Goal: Task Accomplishment & Management: Complete application form

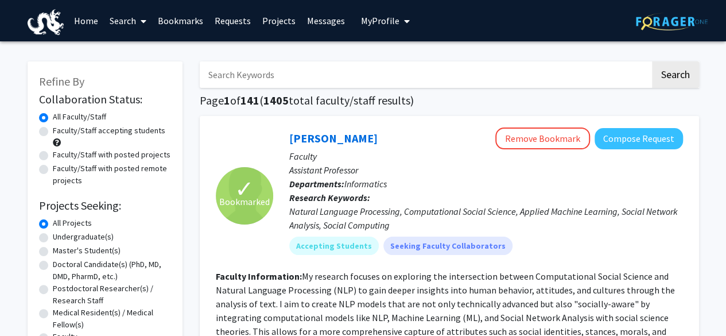
click at [188, 22] on link "Bookmarks" at bounding box center [180, 21] width 57 height 40
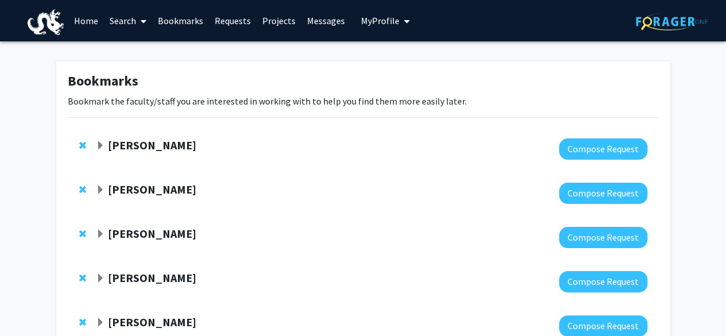
scroll to position [57, 0]
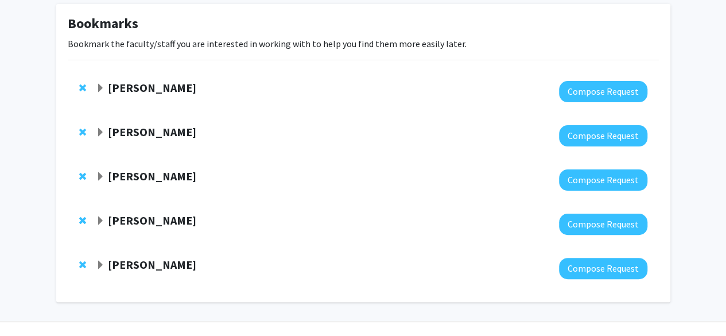
click at [146, 83] on strong "[PERSON_NAME]" at bounding box center [152, 87] width 88 height 14
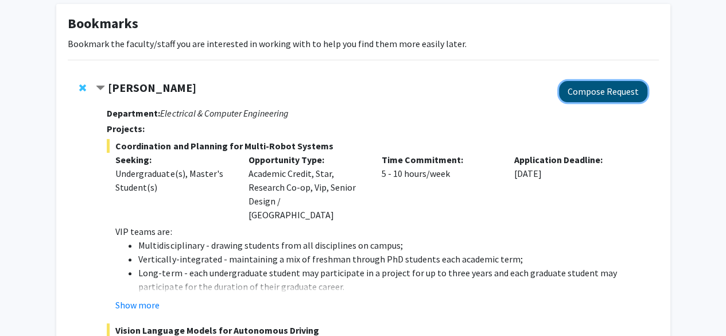
click at [593, 84] on button "Compose Request" at bounding box center [603, 91] width 88 height 21
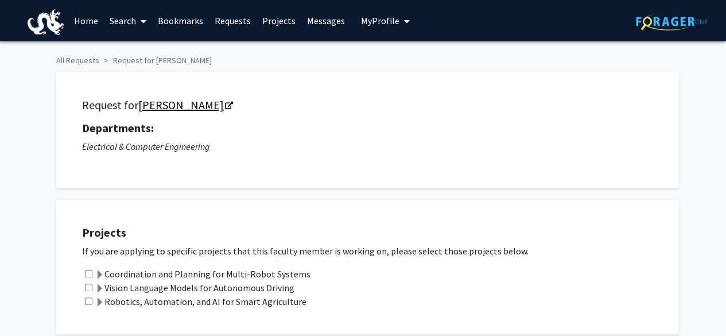
click at [181, 104] on link "[PERSON_NAME]" at bounding box center [185, 105] width 94 height 14
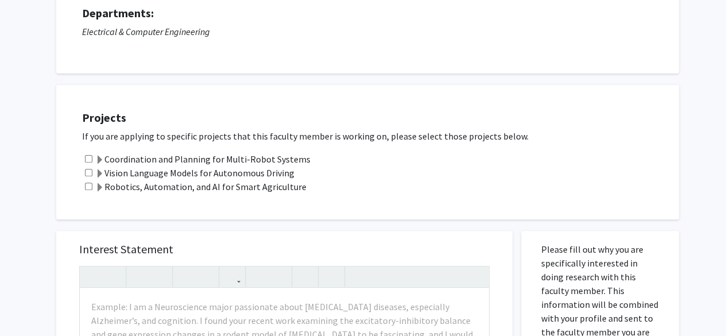
scroll to position [172, 0]
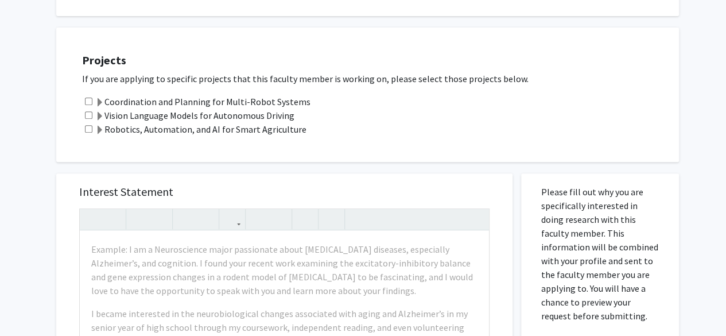
click at [196, 115] on label "Vision Language Models for Autonomous Driving" at bounding box center [194, 115] width 199 height 14
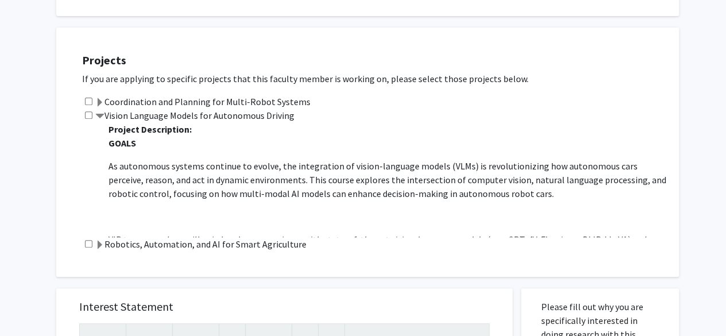
click at [110, 118] on label "Vision Language Models for Autonomous Driving" at bounding box center [194, 115] width 199 height 14
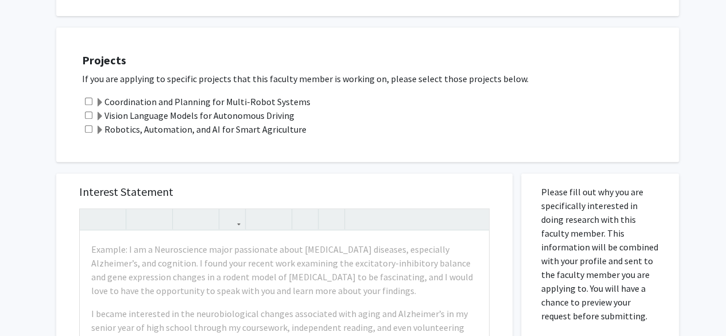
click at [88, 114] on input "checkbox" at bounding box center [88, 114] width 7 height 7
checkbox input "true"
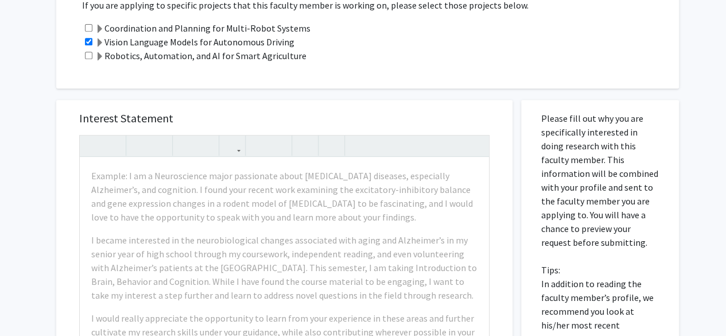
scroll to position [287, 0]
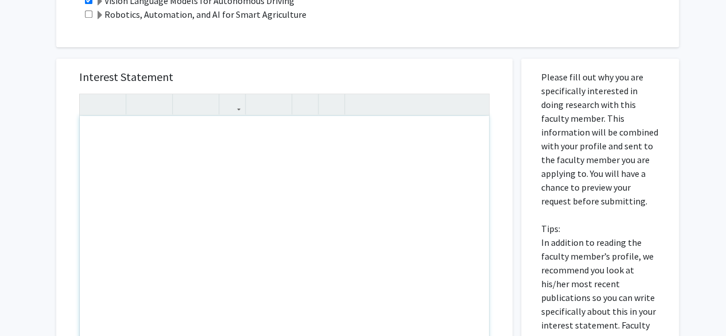
click at [162, 147] on div "To enrich screen reader interactions, please activate Accessibility in Grammarl…" at bounding box center [284, 247] width 409 height 263
paste div "To enrich screen reader interactions, please activate Accessibility in Grammarl…"
type textarea "<l>Ipsu Dolorsi, </a> <c>Adipi, E se Doeiusmo Temporincididun, u Laboreet Dolor…"
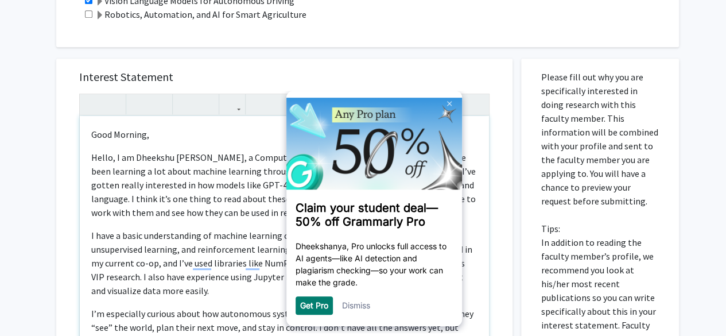
scroll to position [0, 0]
click at [444, 104] on link at bounding box center [449, 103] width 18 height 18
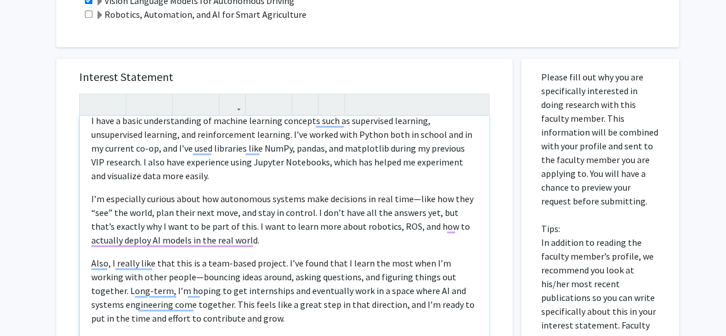
scroll to position [150, 0]
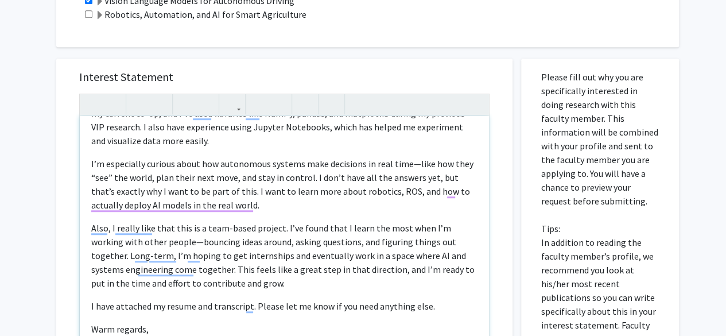
click at [413, 164] on p "I’m especially curious about how autonomous systems make decisions in real time…" at bounding box center [284, 184] width 386 height 55
type textarea "<l>Ipsu Dolorsi, </a> <c>Adipi, E se Doeiusmo Temporincididun, u Laboreet Dolor…"
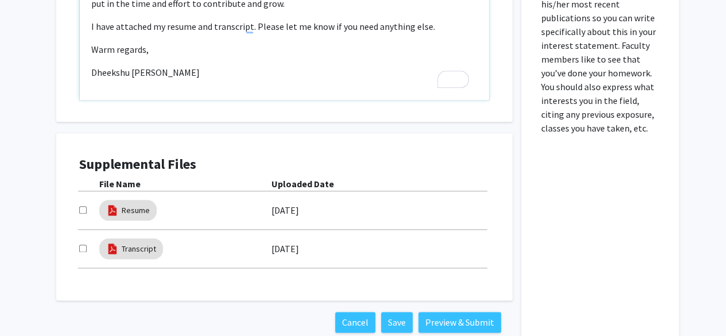
scroll to position [631, 0]
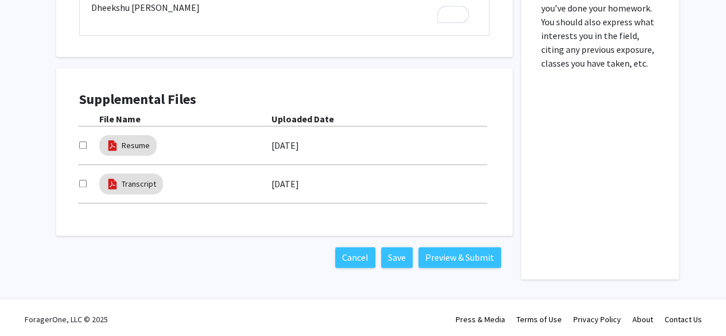
click at [84, 147] on input "checkbox" at bounding box center [82, 144] width 7 height 7
checkbox input "true"
click at [81, 186] on input "checkbox" at bounding box center [82, 183] width 7 height 7
checkbox input "true"
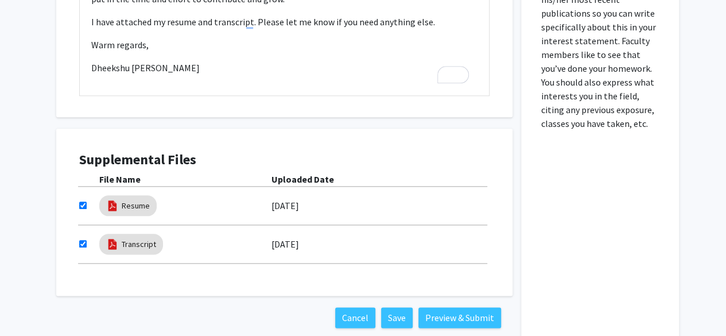
scroll to position [459, 0]
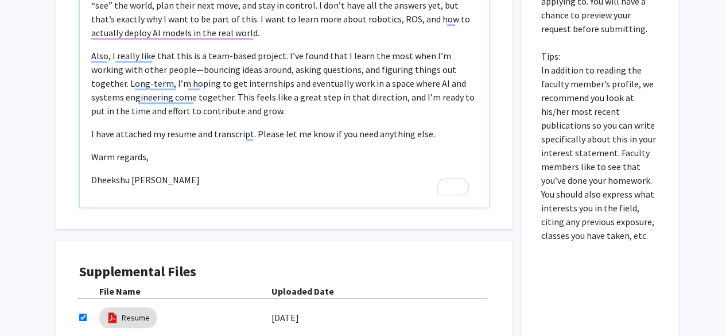
click at [255, 135] on p "I have attached my resume and transcript. Please let me know if you need anythi…" at bounding box center [284, 134] width 386 height 14
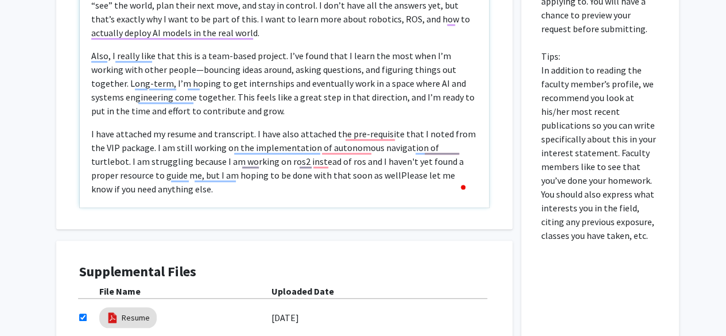
type textarea "<l>Ipsu Dolorsi, </a> <c>Adipi, E se Doeiusmo Temporincididun, u Laboreet Dolor…"
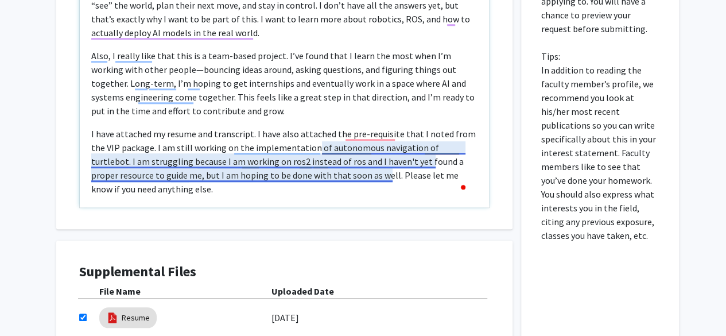
click at [399, 151] on p "I have attached my resume and transcript. I have also attached the pre-requisit…" at bounding box center [284, 161] width 386 height 69
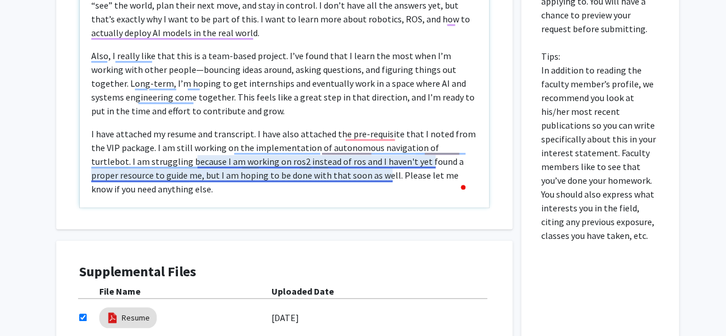
click at [380, 178] on p "I have attached my resume and transcript. I have also attached the pre-requisit…" at bounding box center [284, 161] width 386 height 69
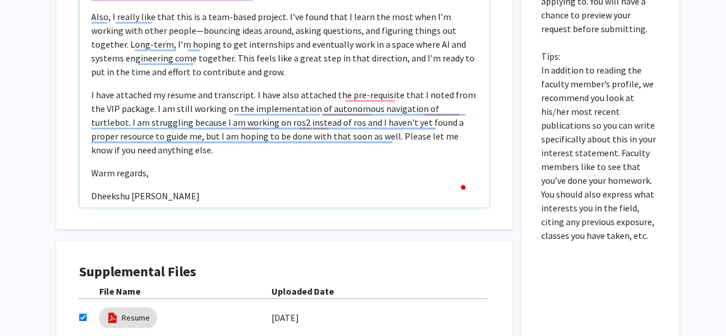
scroll to position [205, 0]
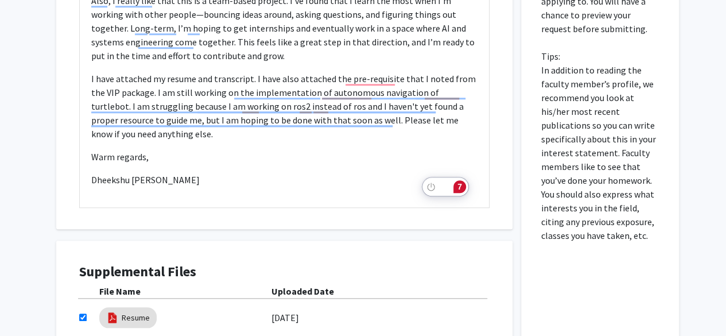
click at [457, 180] on div "7" at bounding box center [459, 186] width 13 height 13
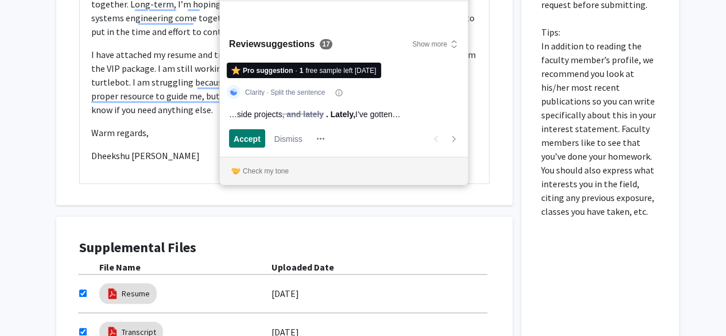
scroll to position [459, 0]
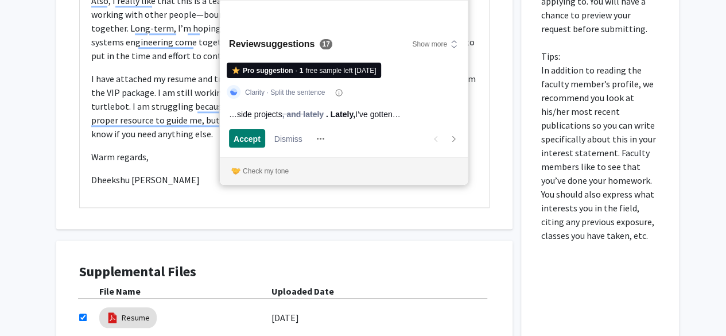
click at [505, 129] on div "Interest Statement Good Morning,   Hello, I am Dheekshu [PERSON_NAME], a Comp…" at bounding box center [284, 57] width 456 height 343
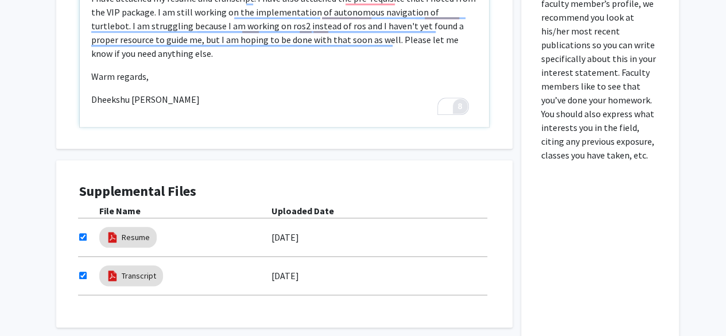
scroll to position [482, 0]
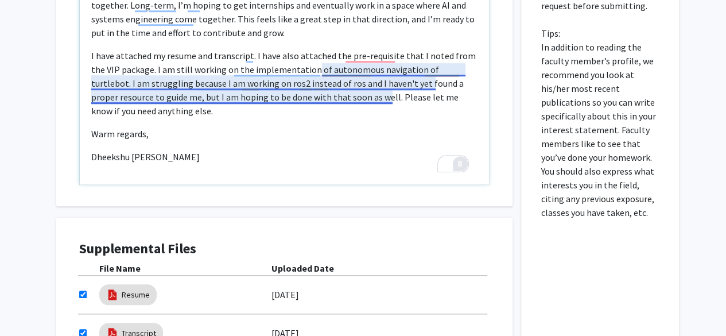
click at [356, 79] on p "I have attached my resume and transcript. I have also attached the pre-requisit…" at bounding box center [284, 83] width 386 height 69
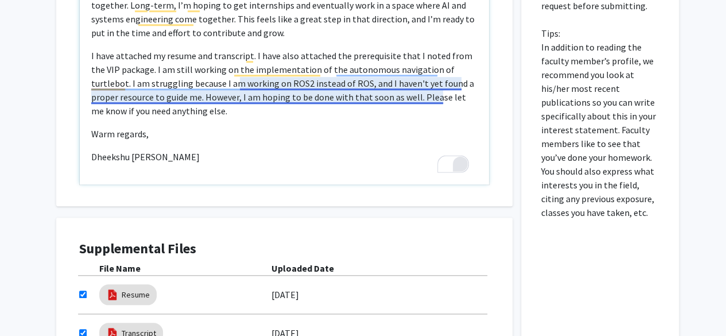
click at [353, 85] on p "I have attached my resume and transcript. I have also attached the prerequisite…" at bounding box center [284, 83] width 386 height 69
click at [289, 90] on p "I have attached my resume and transcript. I have also attached the prerequisite…" at bounding box center [284, 83] width 386 height 69
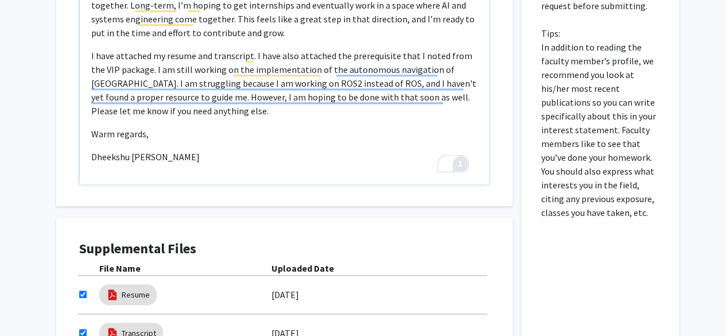
click at [359, 127] on p "Warm regards," at bounding box center [284, 134] width 386 height 14
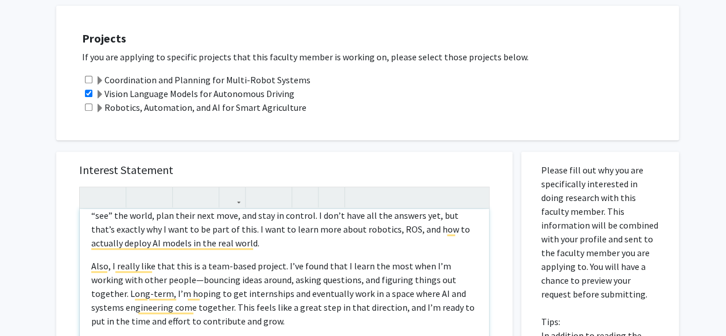
scroll to position [3, 0]
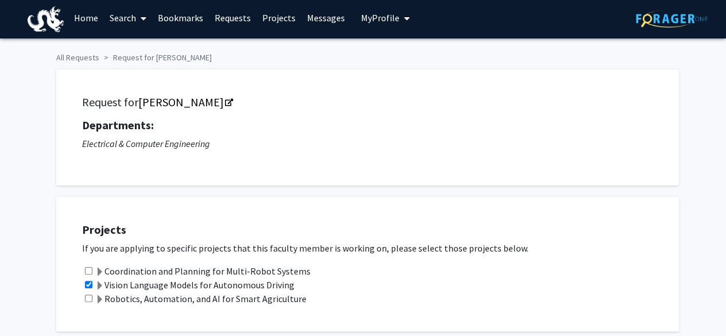
click at [375, 14] on span "My Profile" at bounding box center [380, 17] width 38 height 11
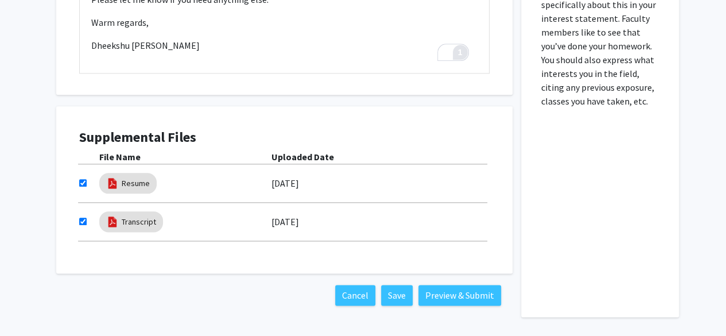
scroll to position [634, 0]
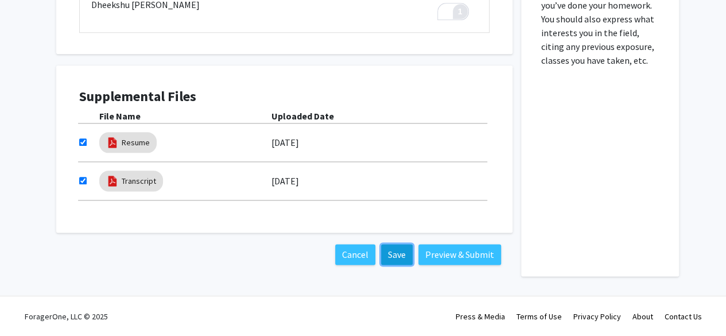
click at [400, 251] on button "Save" at bounding box center [397, 254] width 32 height 21
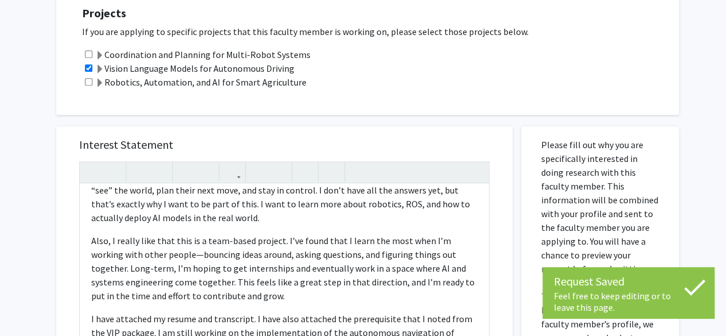
scroll to position [0, 0]
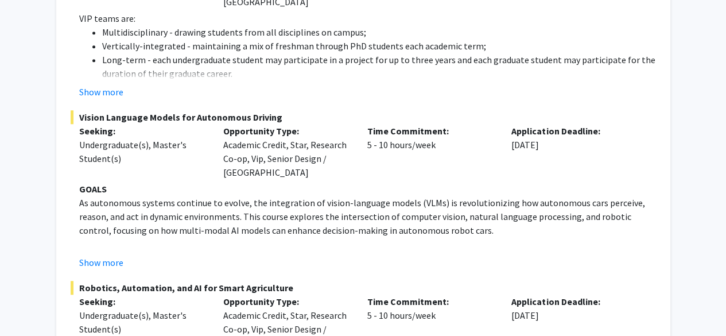
scroll to position [335, 0]
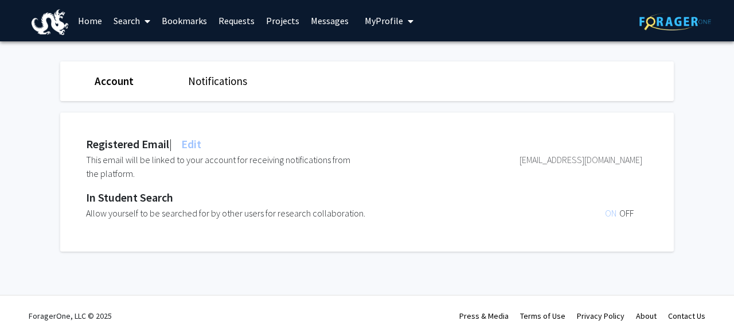
click at [233, 83] on link "Notifications" at bounding box center [217, 81] width 59 height 14
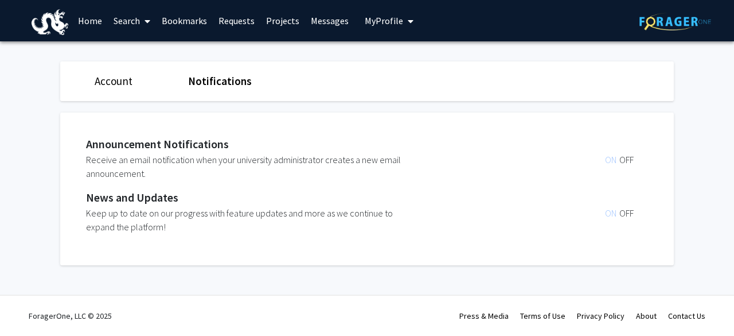
click at [127, 83] on link "Account" at bounding box center [114, 81] width 38 height 14
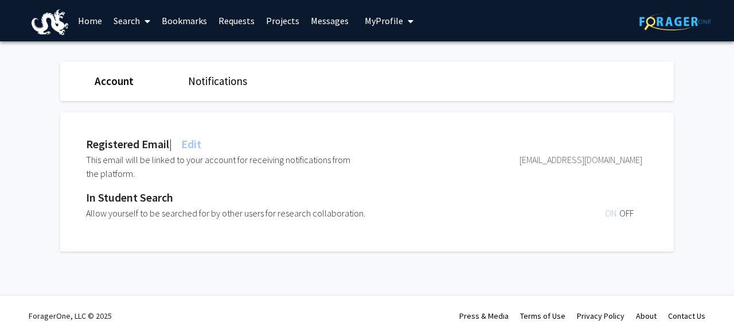
click at [127, 83] on link "Account" at bounding box center [114, 81] width 39 height 14
click at [613, 216] on span "ON" at bounding box center [612, 212] width 14 height 11
click at [627, 208] on span "OFF" at bounding box center [627, 212] width 14 height 11
click at [611, 213] on span "ON" at bounding box center [612, 212] width 14 height 11
click at [403, 32] on span "My profile dropdown to access profile and logout" at bounding box center [408, 21] width 10 height 40
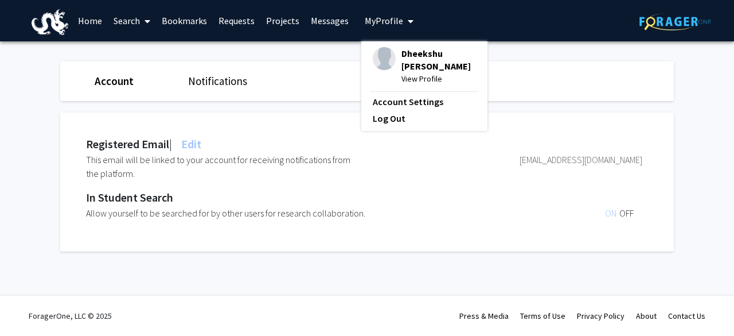
click at [376, 25] on span "My Profile" at bounding box center [384, 20] width 38 height 11
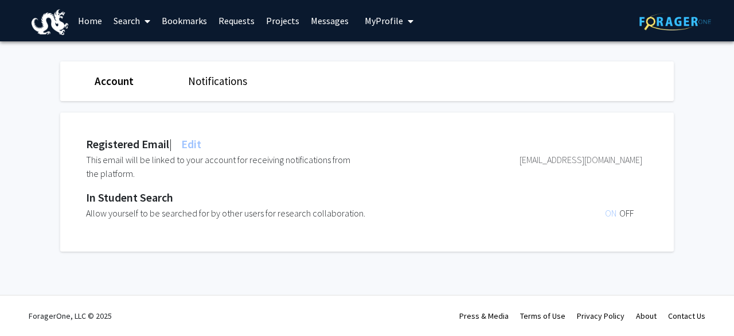
click at [403, 15] on span "My profile dropdown to access profile and logout" at bounding box center [408, 21] width 10 height 40
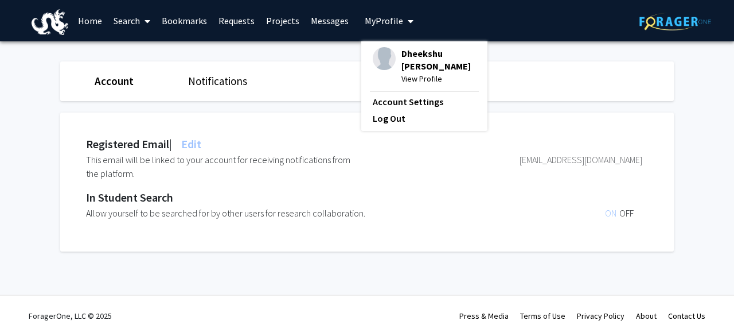
click at [395, 64] on div "Dheekshu Senthamilselvan View Profile" at bounding box center [424, 66] width 103 height 38
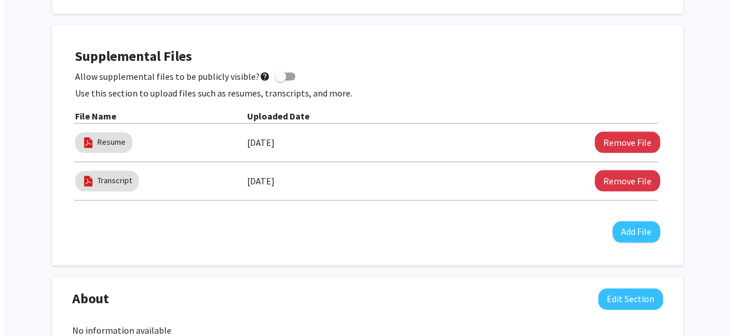
scroll to position [574, 0]
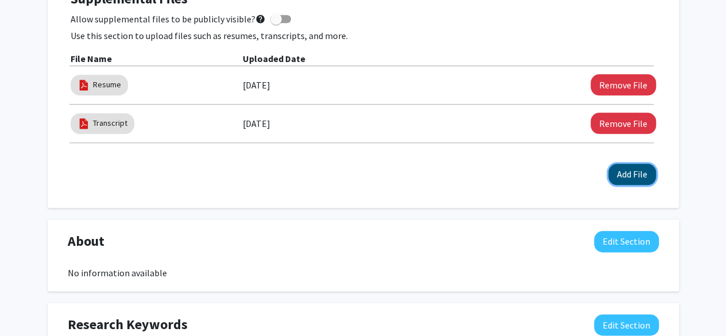
click at [641, 176] on button "Add File" at bounding box center [632, 174] width 48 height 21
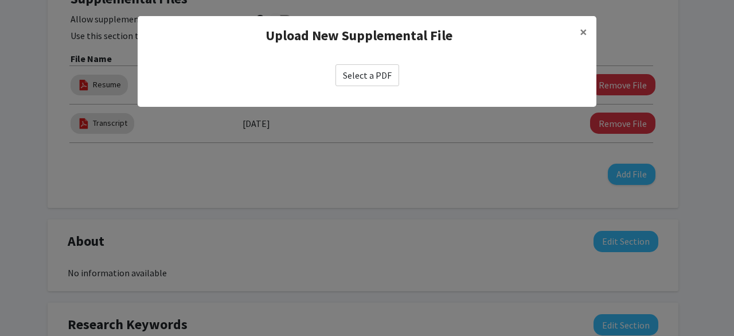
click at [351, 71] on label "Select a PDF" at bounding box center [368, 75] width 64 height 22
click at [0, 0] on input "Select a PDF" at bounding box center [0, 0] width 0 height 0
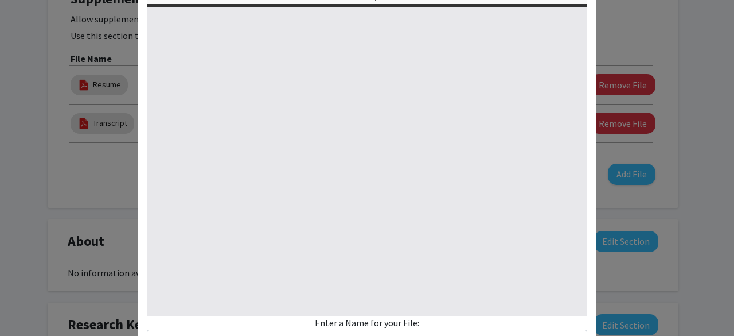
type input "0"
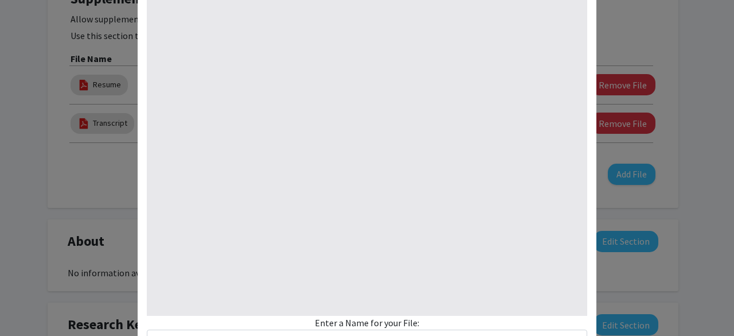
select select "custom"
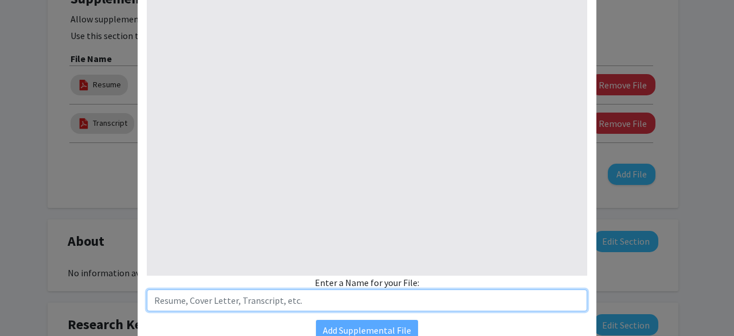
click at [280, 306] on input "text" at bounding box center [367, 300] width 441 height 22
type input "1"
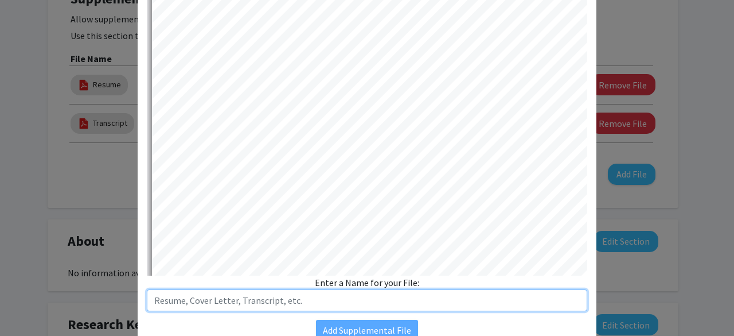
select select "auto"
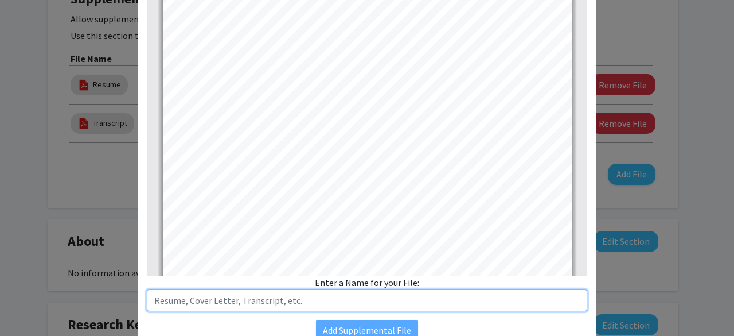
scroll to position [0, 0]
type input "ROSMASTER Tutorials and VLMs"
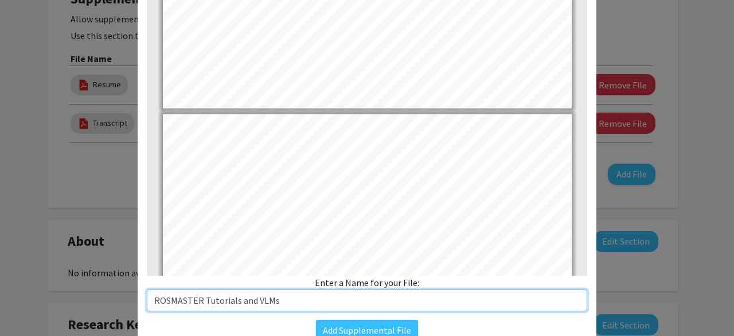
type input "5"
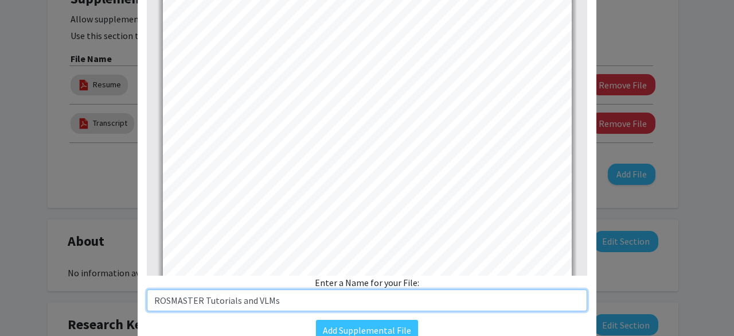
scroll to position [2107, 0]
type input "ROSMASTER Tutorials and VLMs"
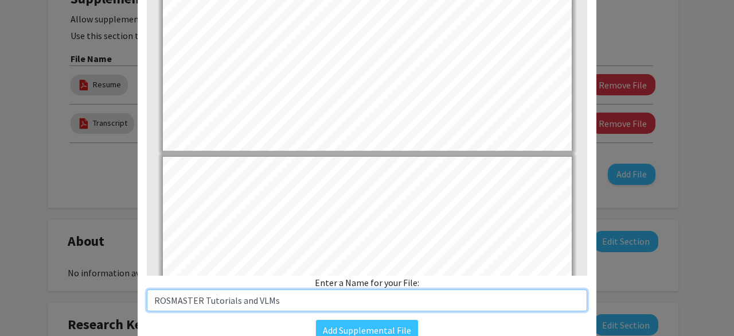
type input "1"
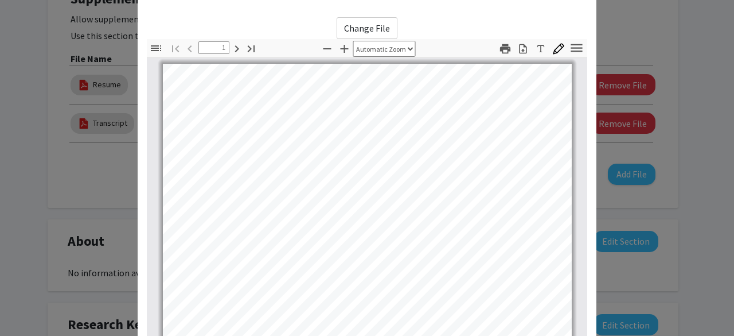
scroll to position [0, 0]
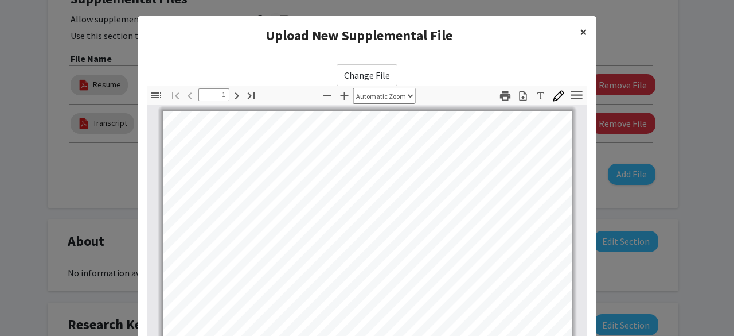
click at [584, 32] on button "×" at bounding box center [584, 32] width 26 height 32
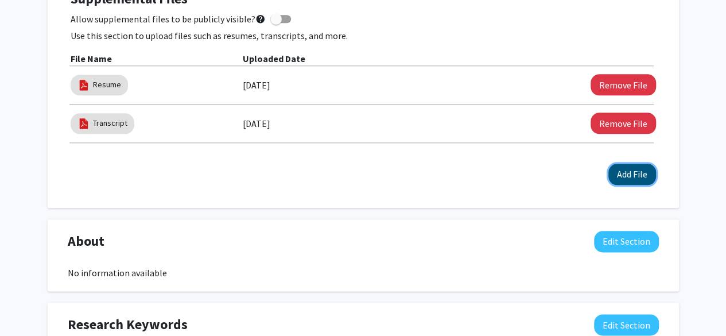
click at [640, 174] on button "Add File" at bounding box center [632, 174] width 48 height 21
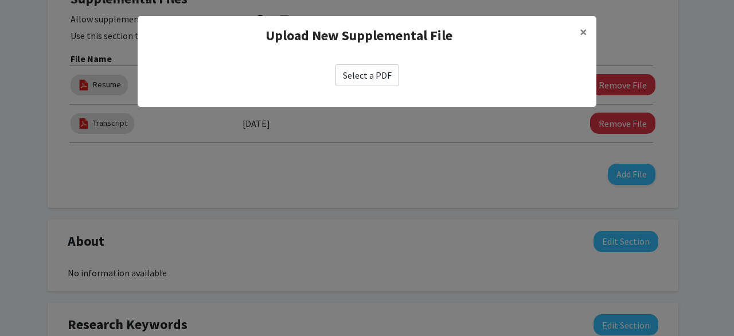
click at [392, 77] on label "Select a PDF" at bounding box center [368, 75] width 64 height 22
click at [0, 0] on input "Select a PDF" at bounding box center [0, 0] width 0 height 0
select select "custom"
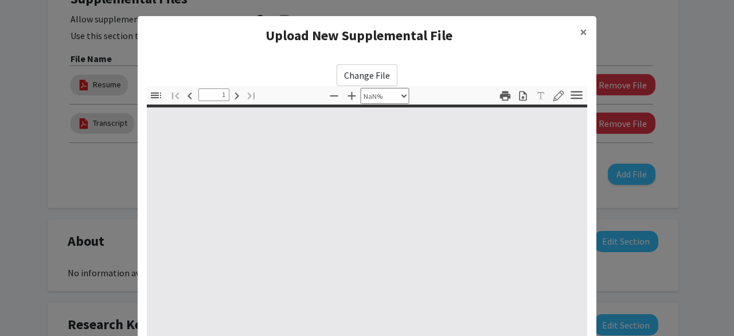
type input "0"
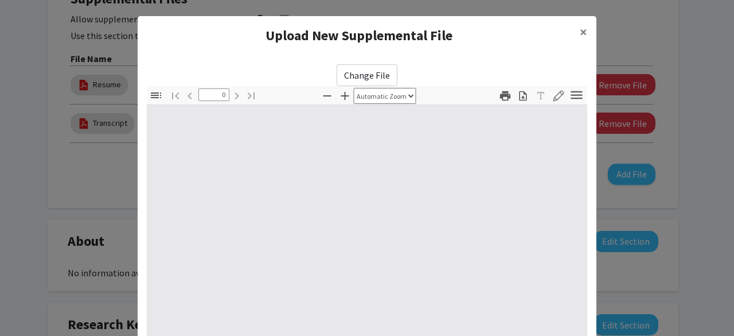
select select "custom"
type input "1"
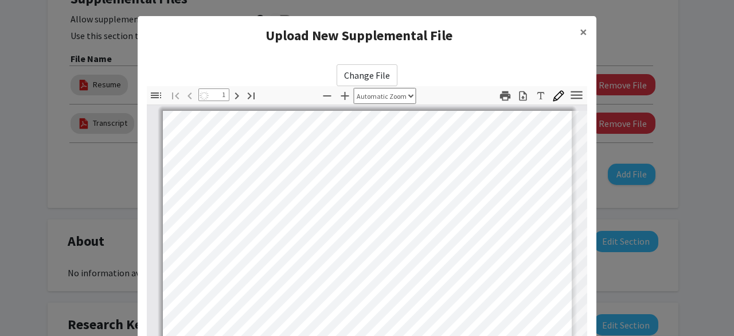
select select "auto"
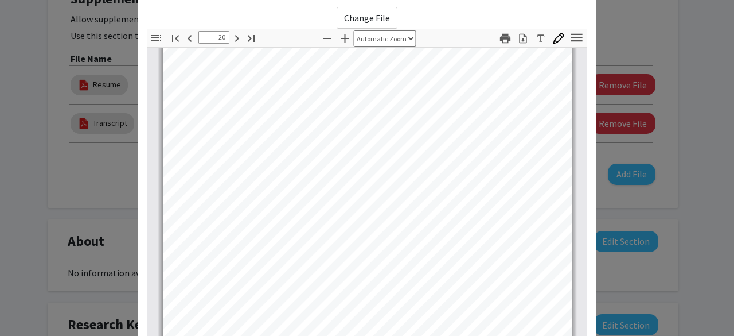
type input "21"
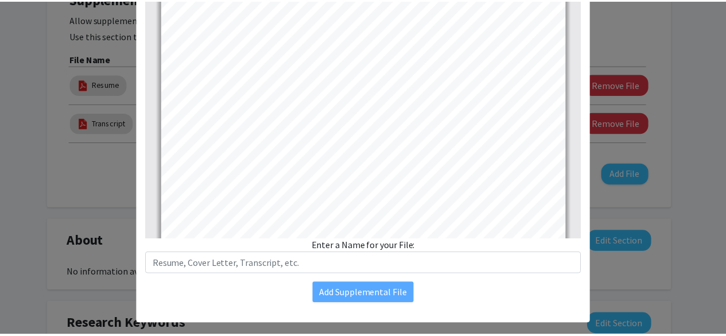
scroll to position [207, 0]
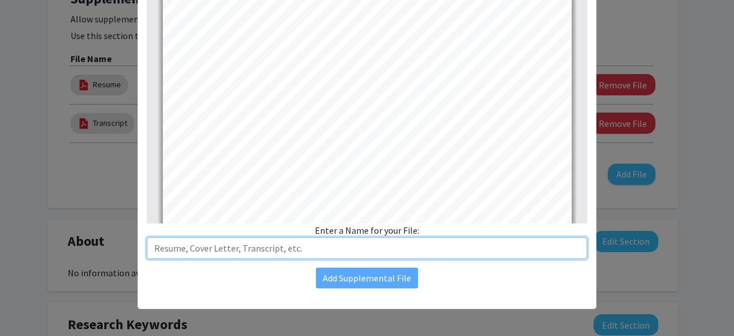
click at [409, 250] on input "text" at bounding box center [367, 248] width 441 height 22
type input "ROSMASTER Tutorial and VLM findings."
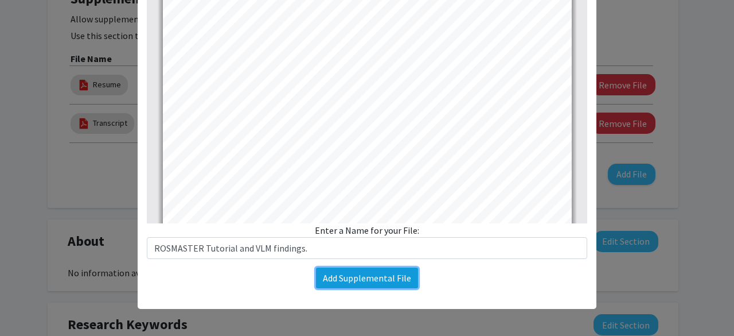
click at [374, 275] on button "Add Supplemental File" at bounding box center [367, 277] width 102 height 21
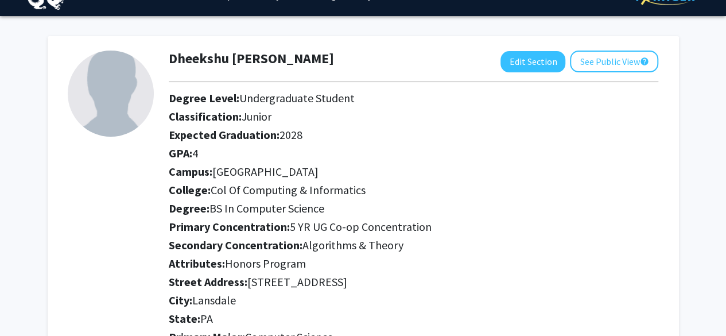
scroll to position [0, 0]
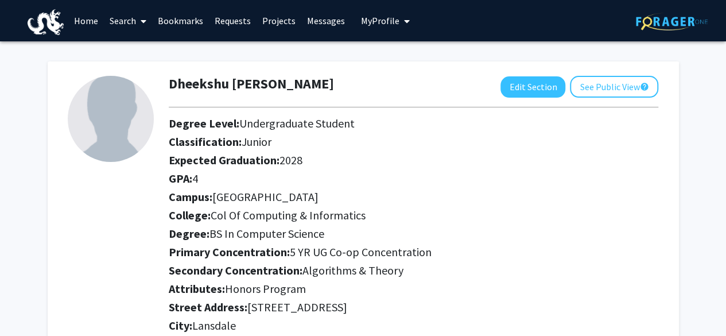
click at [238, 20] on link "Requests" at bounding box center [233, 21] width 48 height 40
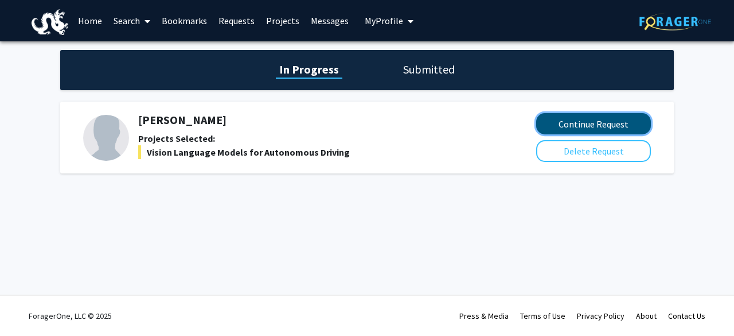
click at [563, 128] on button "Continue Request" at bounding box center [593, 123] width 115 height 21
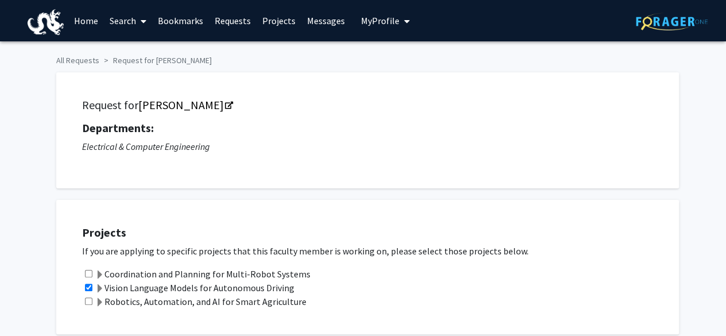
checkbox input "true"
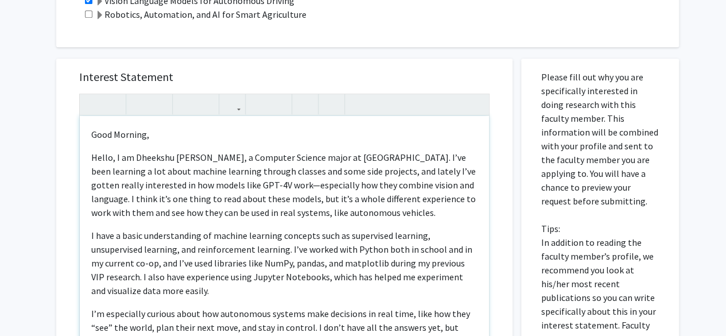
drag, startPoint x: 158, startPoint y: 142, endPoint x: 144, endPoint y: 133, distance: 17.0
click at [45, 131] on div "All Requests Request for Lifeng Zhou Request for Lifeng Zhou Departments: Elect…" at bounding box center [363, 220] width 726 height 933
click at [144, 133] on p "Good Morning," at bounding box center [284, 134] width 386 height 14
click at [163, 140] on p "Good Morning," at bounding box center [284, 134] width 386 height 14
drag, startPoint x: 163, startPoint y: 140, endPoint x: 88, endPoint y: 128, distance: 75.6
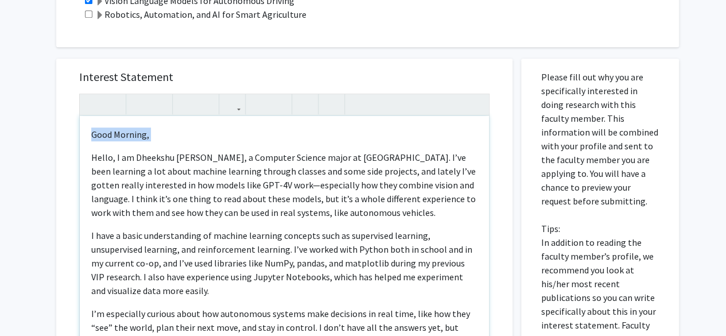
click at [88, 128] on div "Good Morning, Hello, I am Dheekshu Senthamilselvan, a Computer Science major at…" at bounding box center [284, 247] width 409 height 263
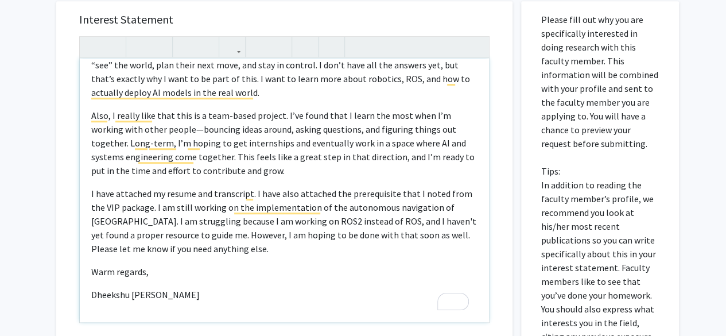
scroll to position [182, 0]
click at [388, 189] on p "I have attached my resume and transcript. I have also attached the prerequisite…" at bounding box center [284, 220] width 386 height 69
type textarea "<p><span style="font-size: 1rem;">Hello, I am Dheekshu Senthamilselvan, a Compu…"
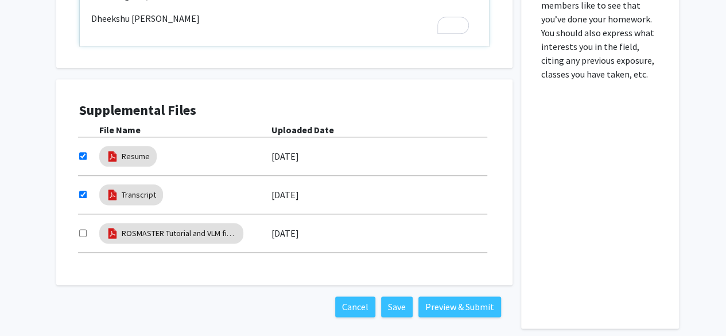
scroll to position [631, 0]
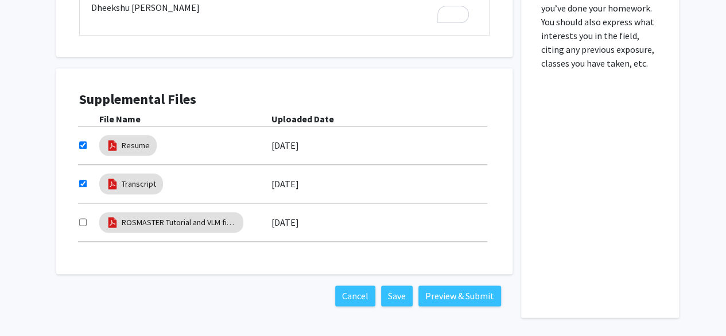
click at [83, 218] on input "checkbox" at bounding box center [82, 221] width 7 height 7
checkbox input "true"
click at [81, 184] on input "checkbox" at bounding box center [82, 183] width 7 height 7
checkbox input "false"
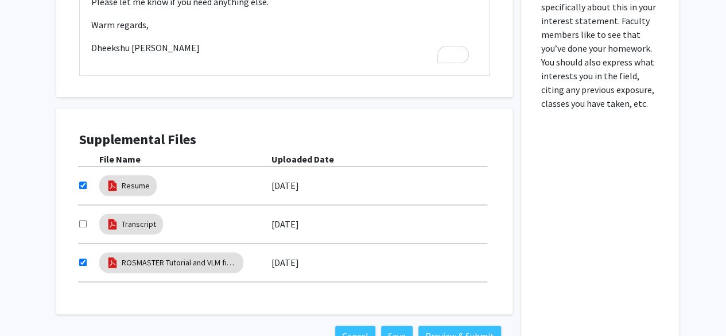
scroll to position [574, 0]
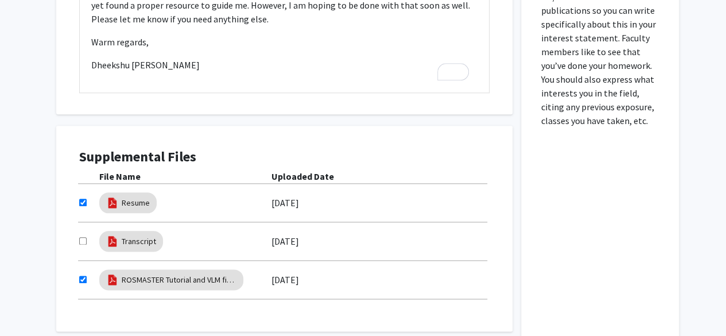
click at [85, 199] on input "checkbox" at bounding box center [82, 202] width 7 height 7
checkbox input "false"
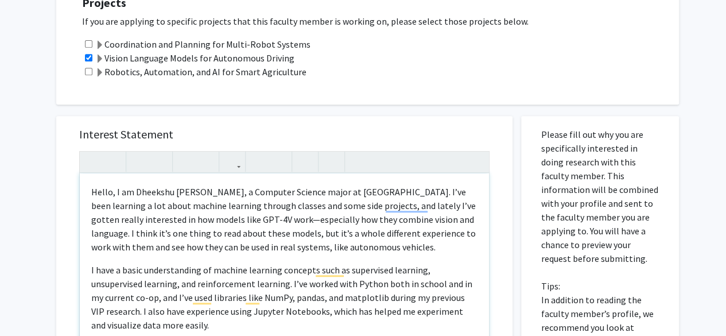
scroll to position [0, 0]
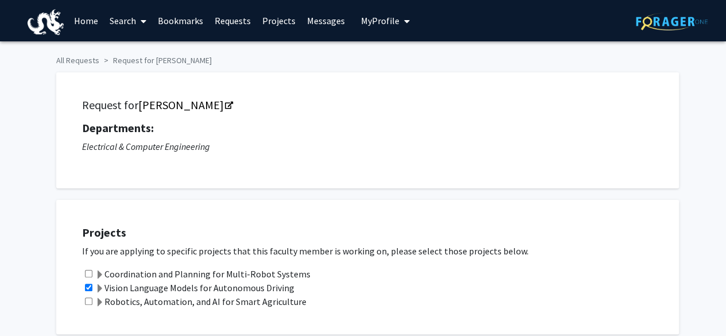
click at [380, 22] on span "My Profile" at bounding box center [380, 20] width 38 height 11
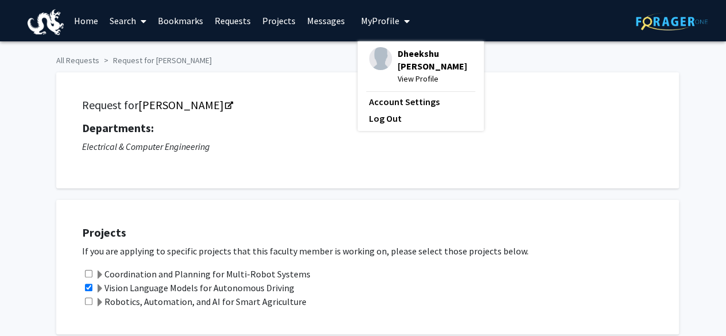
click at [382, 55] on img at bounding box center [380, 58] width 23 height 23
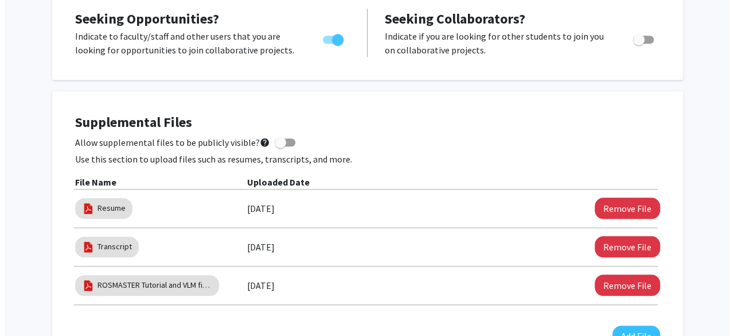
scroll to position [516, 0]
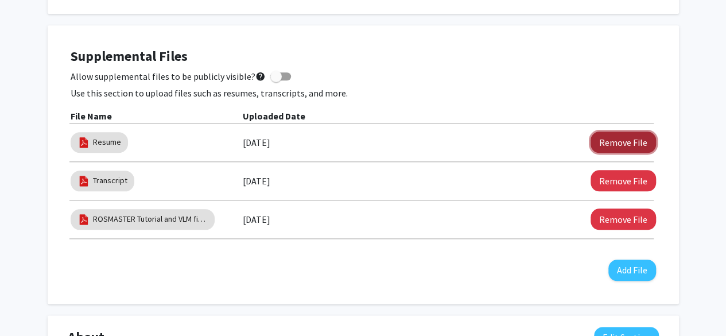
click at [614, 145] on button "Remove File" at bounding box center [622, 141] width 65 height 21
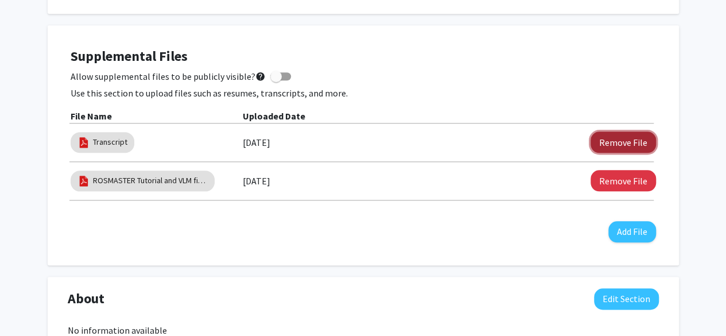
click at [620, 144] on button "Remove File" at bounding box center [622, 141] width 65 height 21
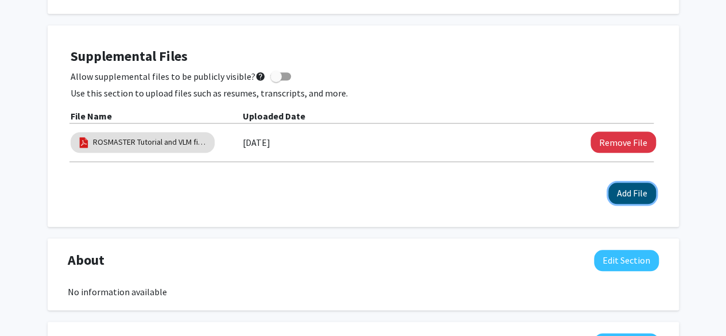
click at [629, 195] on button "Add File" at bounding box center [632, 192] width 48 height 21
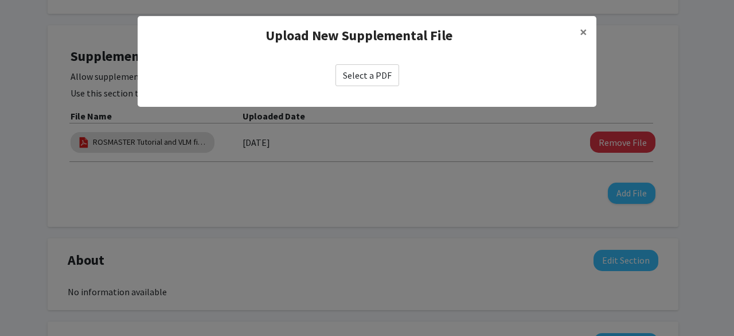
click at [378, 83] on label "Select a PDF" at bounding box center [368, 75] width 64 height 22
click at [0, 0] on input "Select a PDF" at bounding box center [0, 0] width 0 height 0
select select "custom"
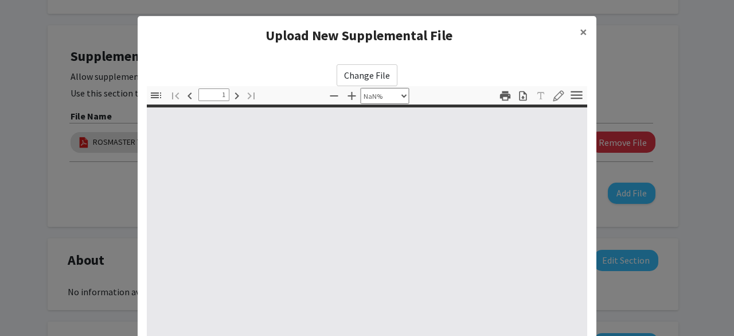
type input "0"
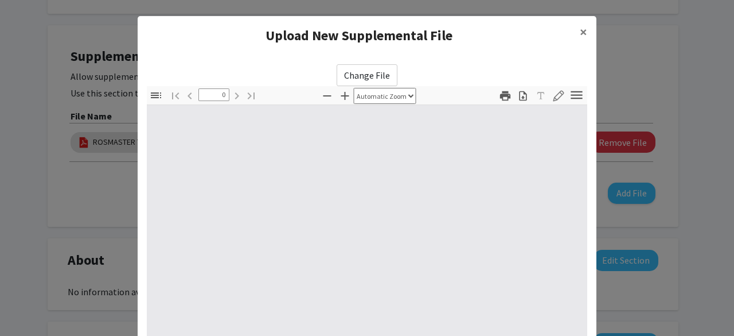
select select "custom"
type input "1"
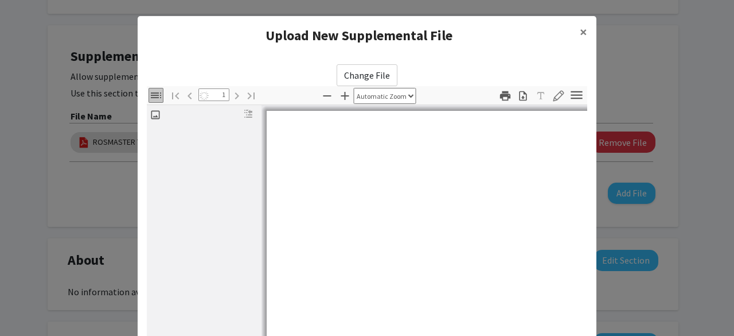
scroll to position [57, 0]
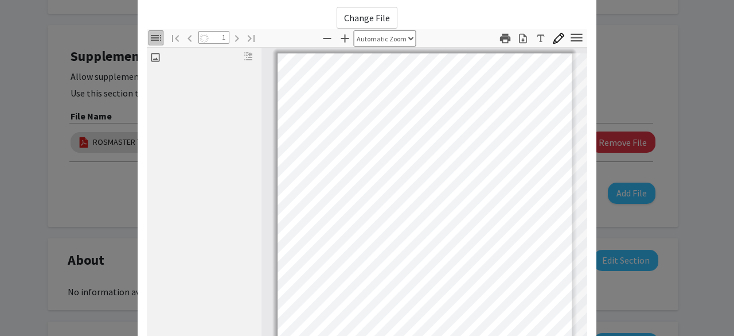
select select "auto"
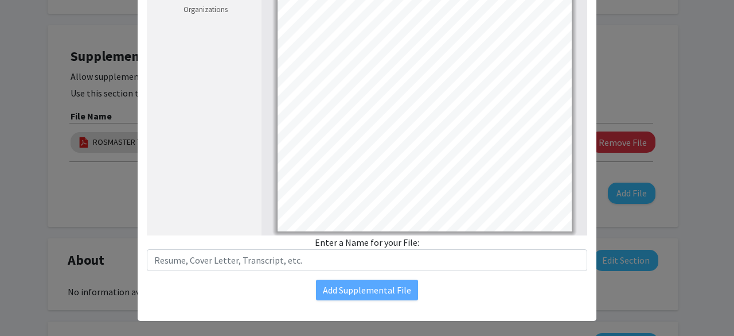
scroll to position [207, 0]
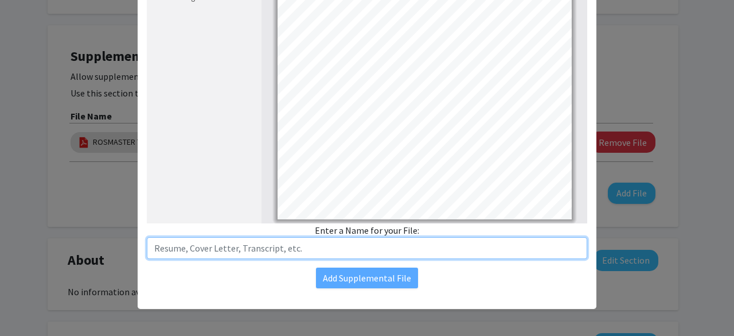
click at [303, 255] on input "text" at bounding box center [367, 248] width 441 height 22
type input "Resume"
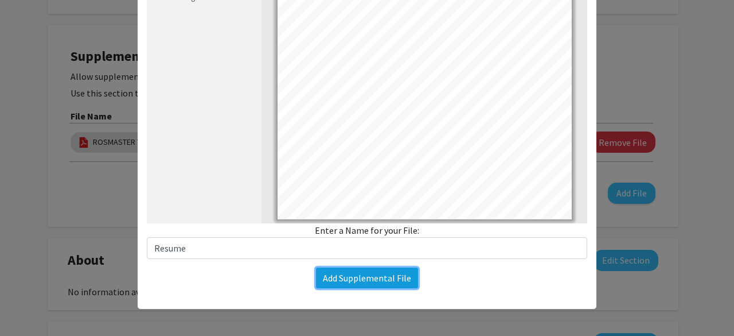
click at [364, 278] on button "Add Supplemental File" at bounding box center [367, 277] width 102 height 21
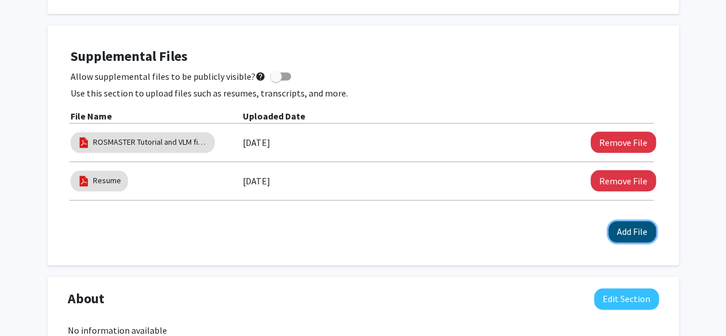
click at [628, 230] on button "Add File" at bounding box center [632, 231] width 48 height 21
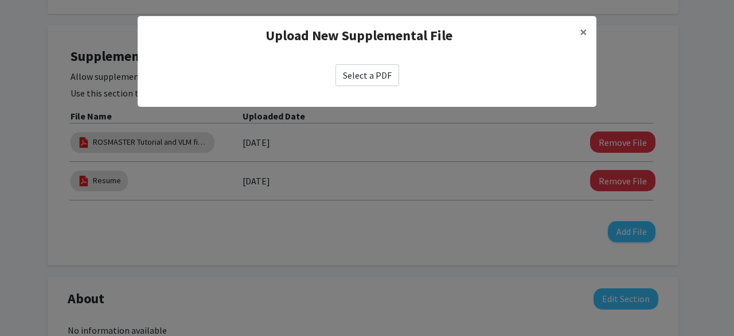
click at [374, 81] on label "Select a PDF" at bounding box center [368, 75] width 64 height 22
click at [0, 0] on input "Select a PDF" at bounding box center [0, 0] width 0 height 0
select select "custom"
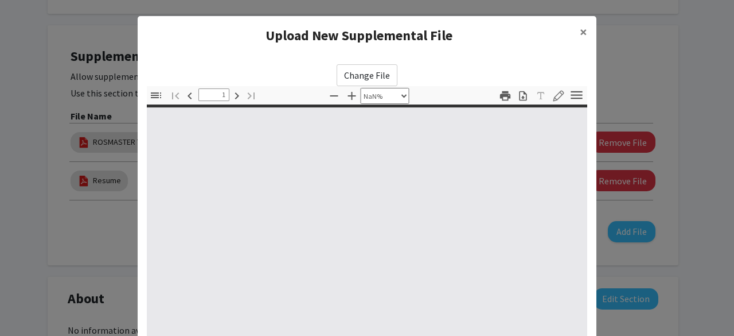
type input "0"
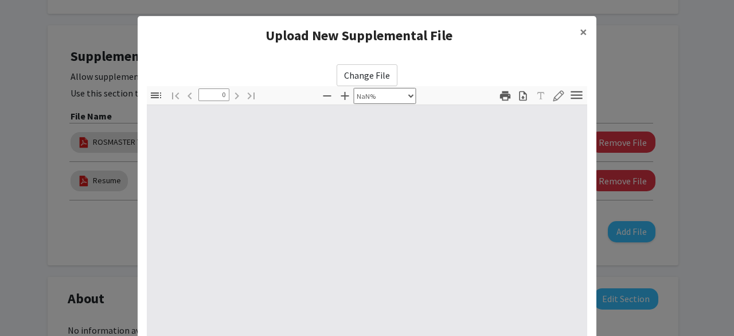
select select "auto"
type input "1"
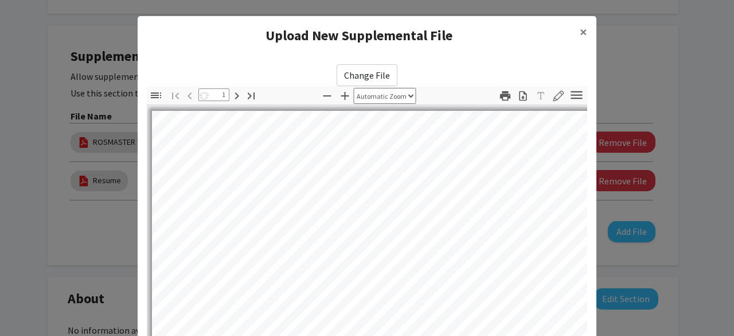
select select "auto"
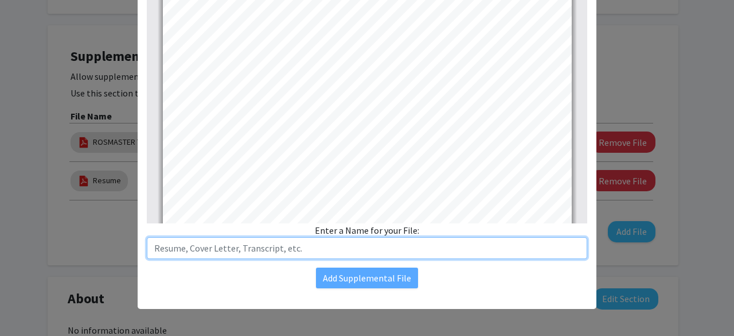
click at [320, 248] on input "text" at bounding box center [367, 248] width 441 height 22
type input "Transcript"
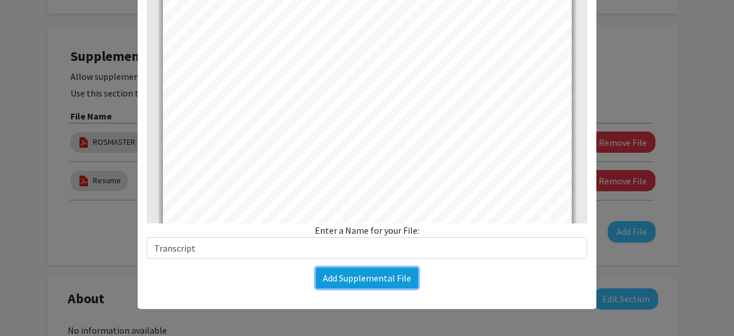
click at [358, 282] on button "Add Supplemental File" at bounding box center [367, 277] width 102 height 21
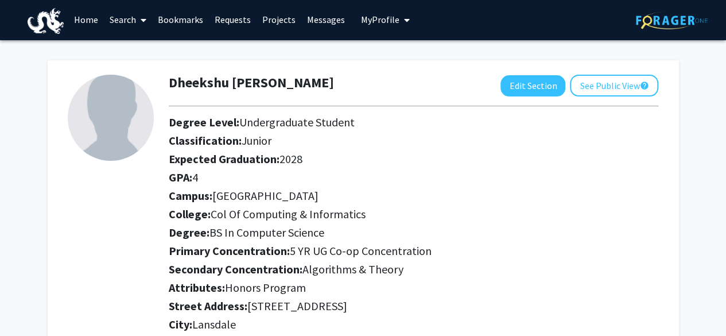
scroll to position [0, 0]
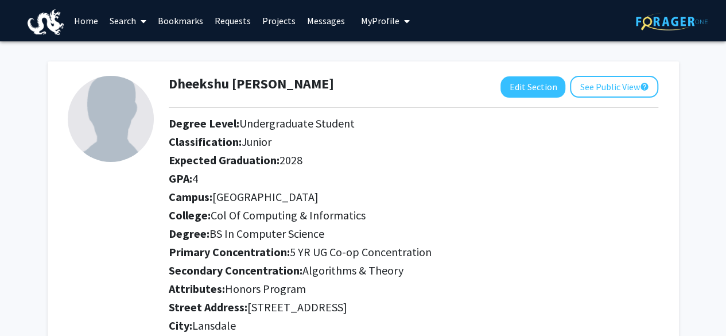
click at [227, 23] on link "Requests" at bounding box center [233, 21] width 48 height 40
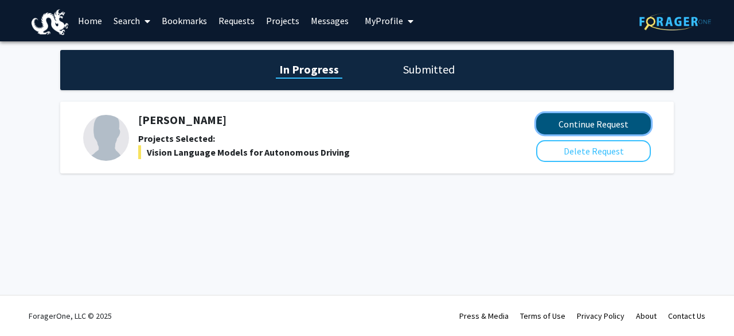
click at [603, 122] on button "Continue Request" at bounding box center [593, 123] width 115 height 21
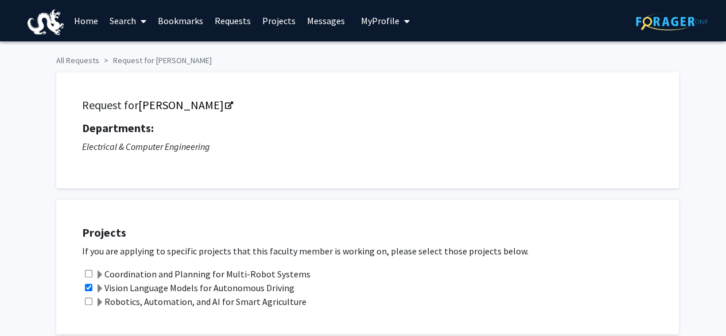
checkbox input "true"
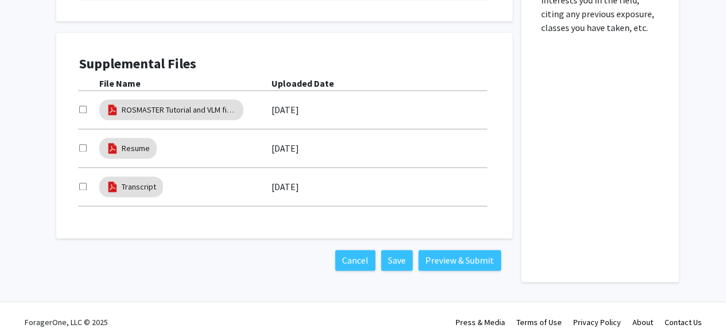
scroll to position [672, 0]
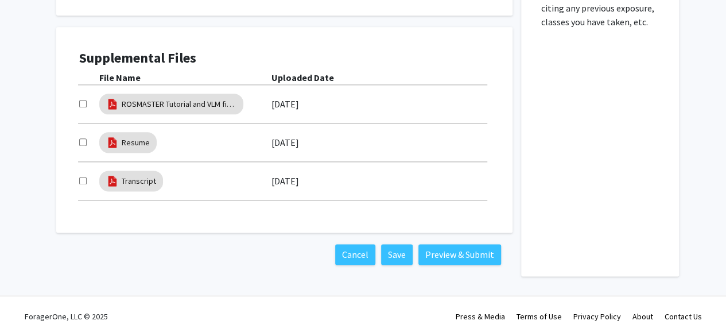
click at [84, 103] on input "checkbox" at bounding box center [82, 103] width 7 height 7
checkbox input "true"
click at [84, 141] on input "checkbox" at bounding box center [82, 141] width 7 height 7
checkbox input "true"
click at [83, 178] on input "checkbox" at bounding box center [82, 180] width 7 height 7
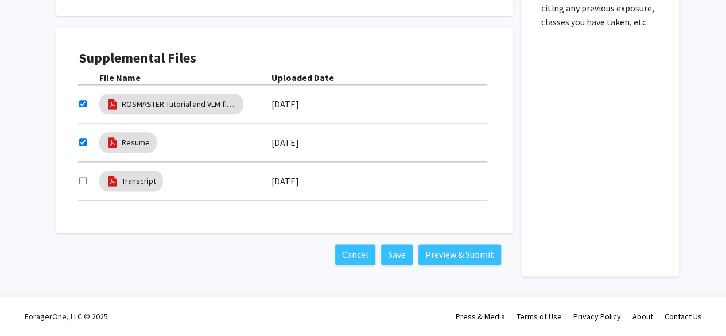
checkbox input "true"
click at [453, 245] on button "Preview & Submit" at bounding box center [459, 254] width 83 height 21
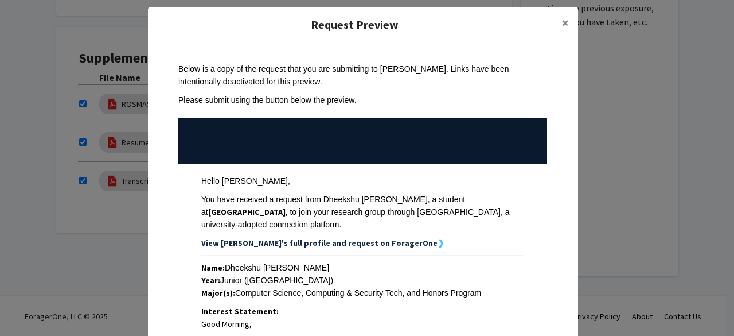
scroll to position [0, 0]
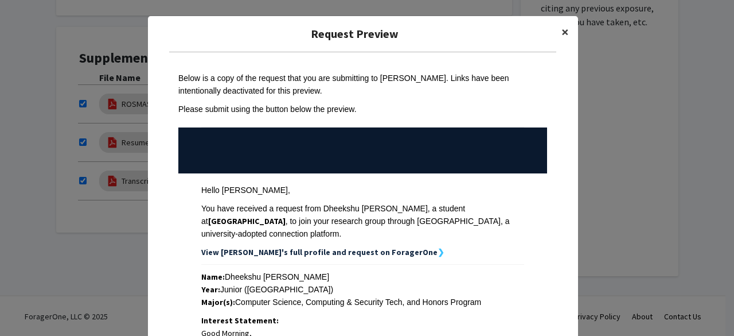
click at [563, 32] on span "×" at bounding box center [565, 32] width 7 height 18
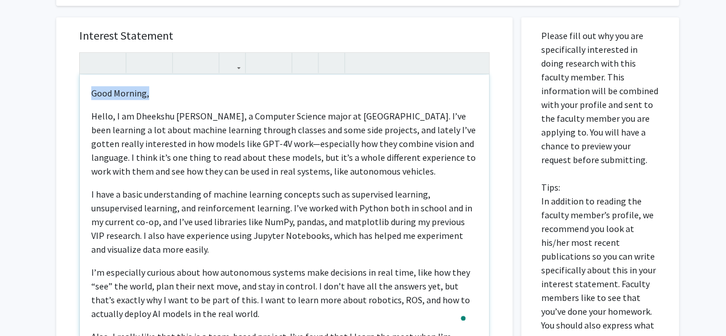
drag, startPoint x: 160, startPoint y: 97, endPoint x: 70, endPoint y: 90, distance: 90.4
click at [70, 90] on div "Interest Statement Good Morning, Hello, I am Dheekshu Senthamilselvan, a Comput…" at bounding box center [284, 188] width 433 height 343
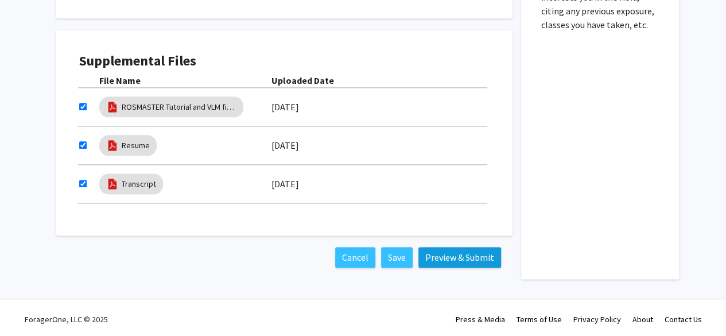
scroll to position [672, 0]
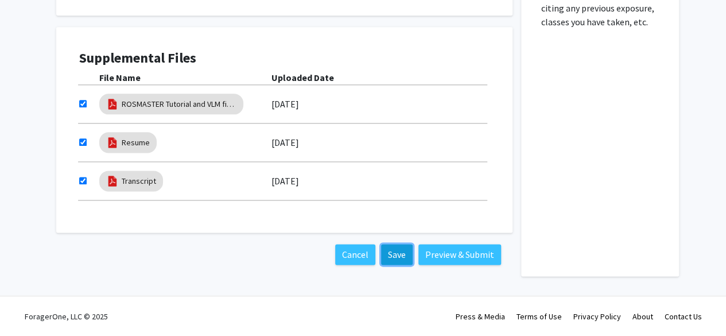
click at [407, 259] on button "Save" at bounding box center [397, 254] width 32 height 21
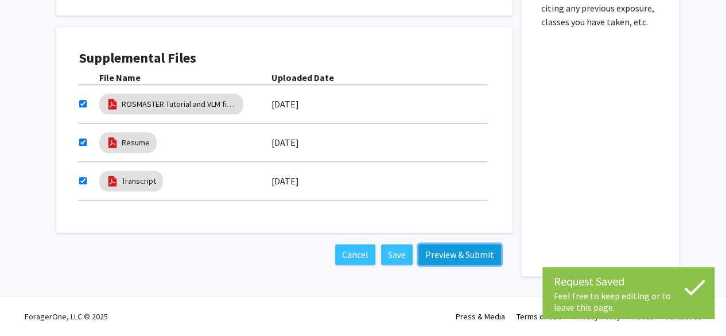
click at [445, 254] on button "Preview & Submit" at bounding box center [459, 254] width 83 height 21
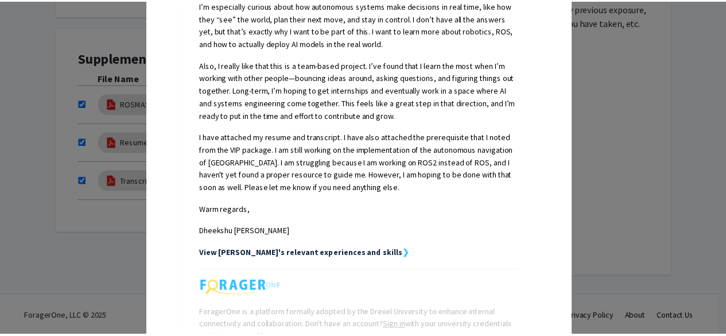
scroll to position [363, 0]
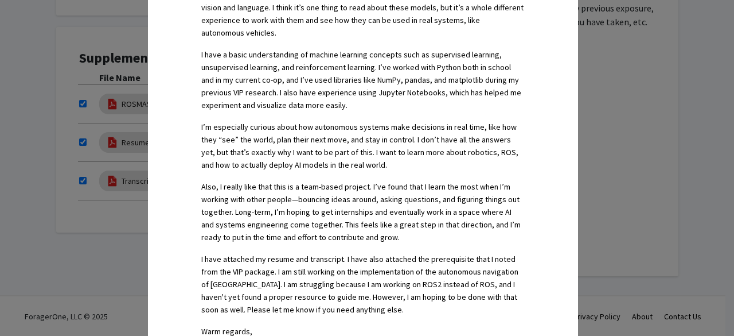
click at [672, 143] on div "Request Preview × Below is a copy of the request that you are submitting to Lif…" at bounding box center [367, 168] width 734 height 336
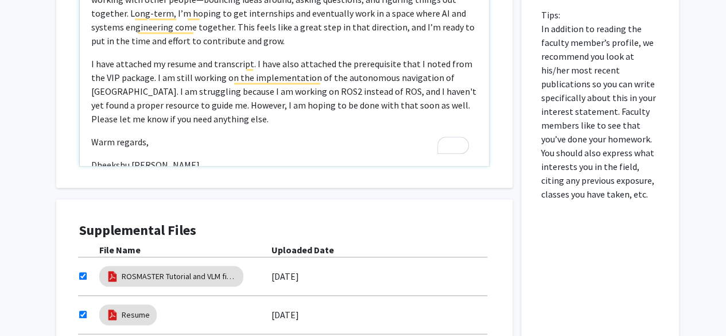
scroll to position [176, 0]
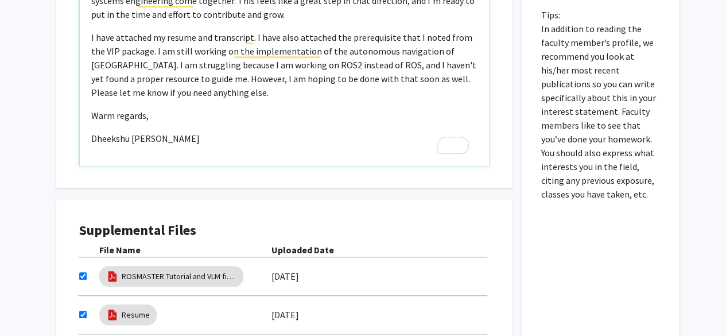
click at [391, 34] on p "I have attached my resume and transcript. I have also attached the prerequisite…" at bounding box center [284, 64] width 386 height 69
type textarea "<p><span style="font-size: 1rem;">Hello, I am Dheekshu Senthamilselvan, a Compu…"
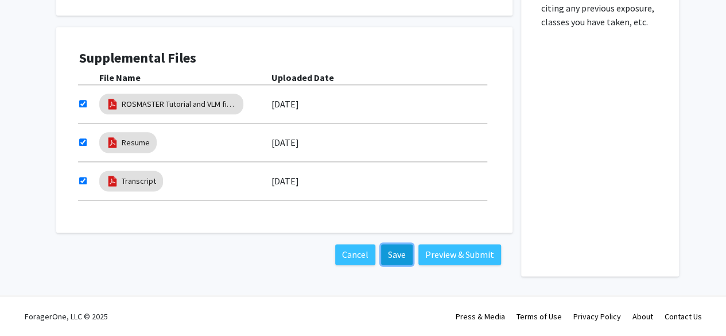
click at [397, 247] on button "Save" at bounding box center [397, 254] width 32 height 21
click at [457, 243] on div "Cancel Save Preview & Submit" at bounding box center [284, 254] width 456 height 44
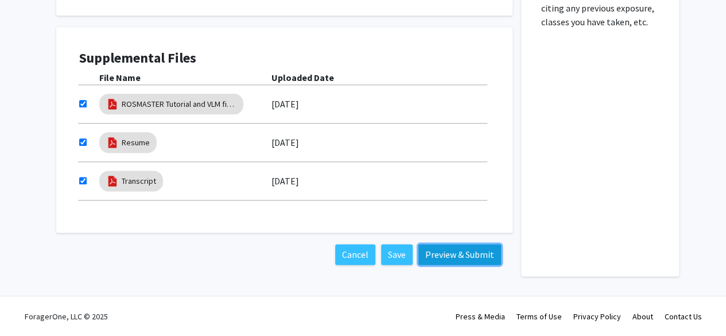
click at [457, 250] on button "Preview & Submit" at bounding box center [459, 254] width 83 height 21
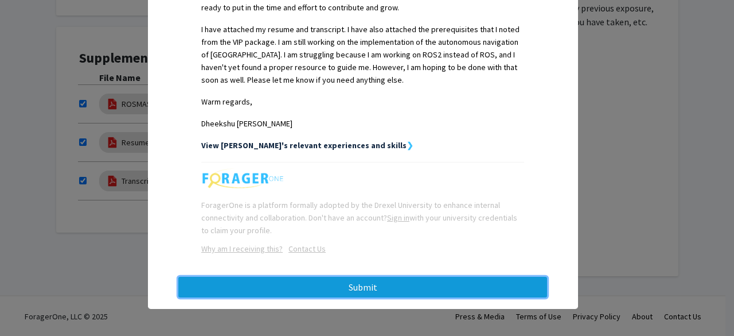
click at [360, 281] on button "Submit" at bounding box center [362, 287] width 369 height 21
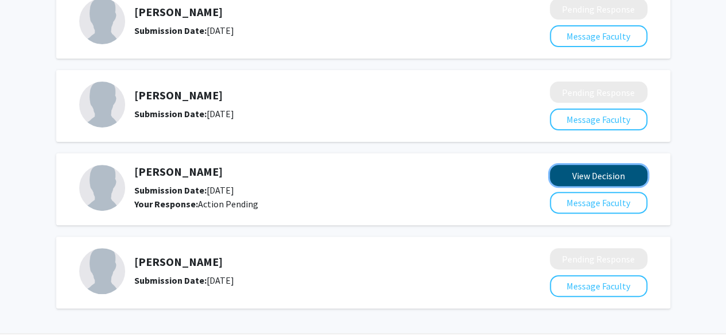
click at [601, 168] on button "View Decision" at bounding box center [599, 175] width 98 height 21
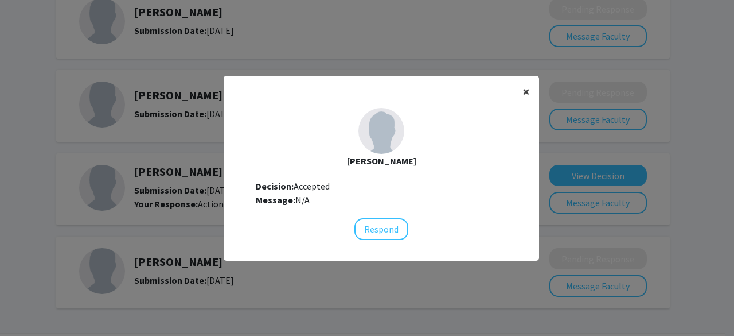
click at [523, 91] on span "×" at bounding box center [526, 92] width 7 height 18
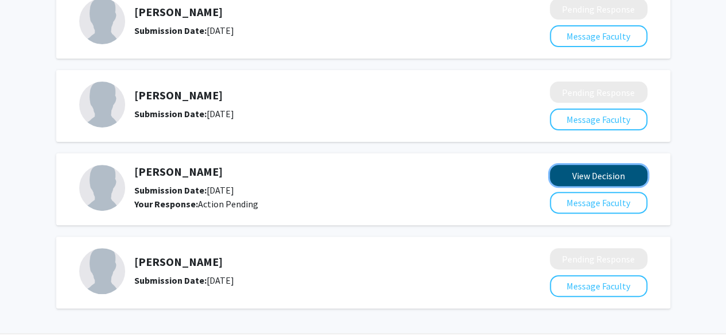
click at [578, 178] on button "View Decision" at bounding box center [599, 175] width 98 height 21
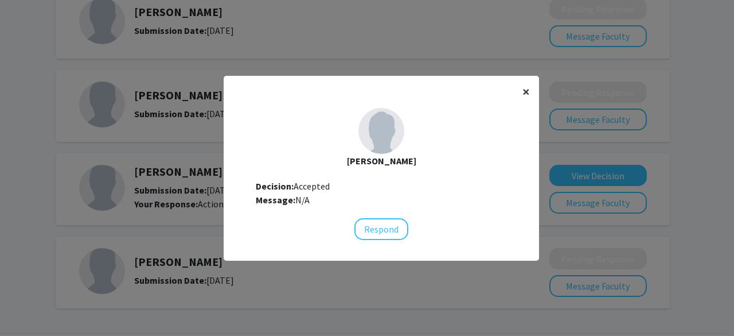
click at [523, 88] on span "×" at bounding box center [526, 92] width 7 height 18
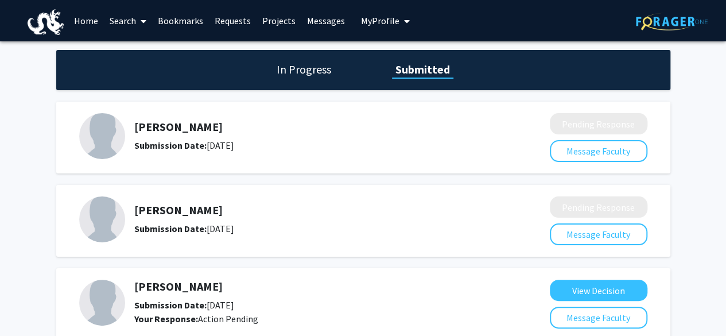
click at [143, 221] on div "John Medaglia Submission Date: June 26, 2024" at bounding box center [311, 219] width 355 height 32
click at [165, 210] on h5 "[PERSON_NAME]" at bounding box center [311, 210] width 355 height 14
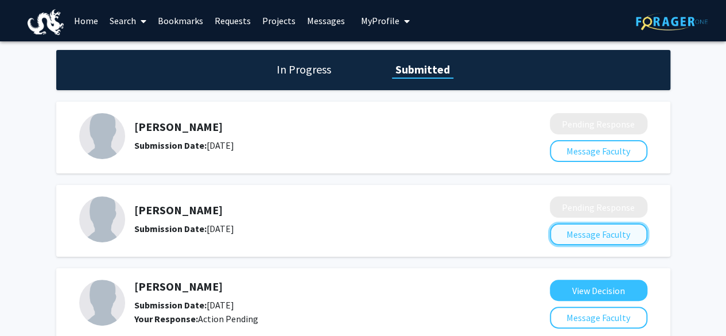
click at [607, 242] on button "Message Faculty" at bounding box center [599, 234] width 98 height 22
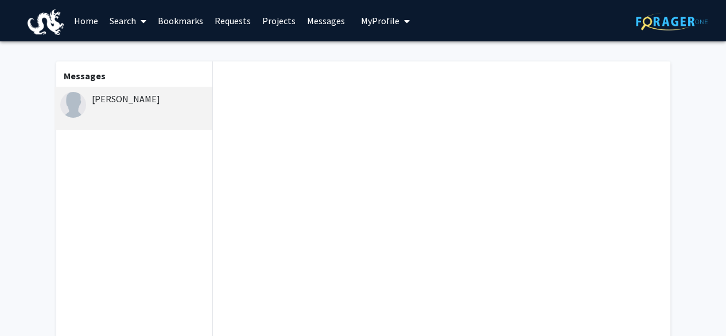
click at [137, 106] on div "[PERSON_NAME]" at bounding box center [134, 108] width 158 height 43
click at [162, 16] on link "Bookmarks" at bounding box center [180, 21] width 57 height 40
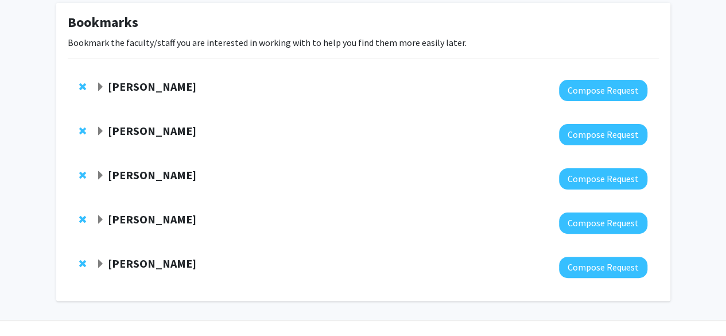
scroll to position [83, 0]
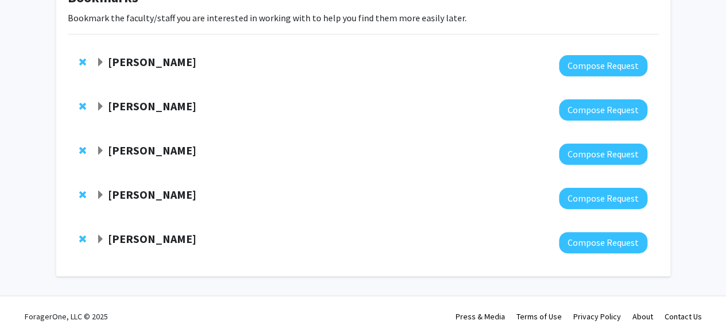
click at [137, 149] on strong "[PERSON_NAME]" at bounding box center [152, 150] width 88 height 14
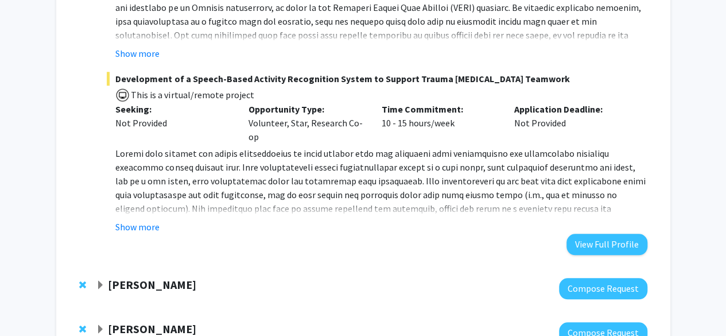
scroll to position [427, 0]
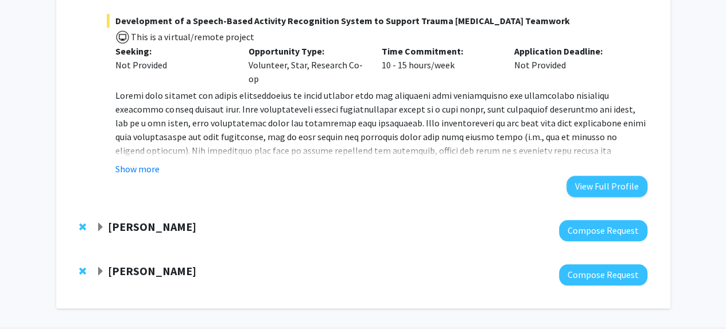
click at [134, 227] on strong "[PERSON_NAME]" at bounding box center [152, 226] width 88 height 14
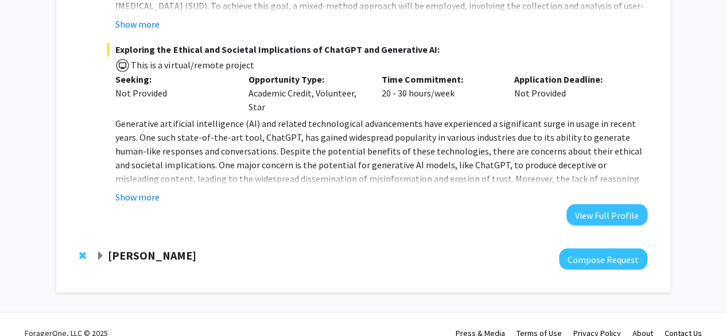
scroll to position [889, 0]
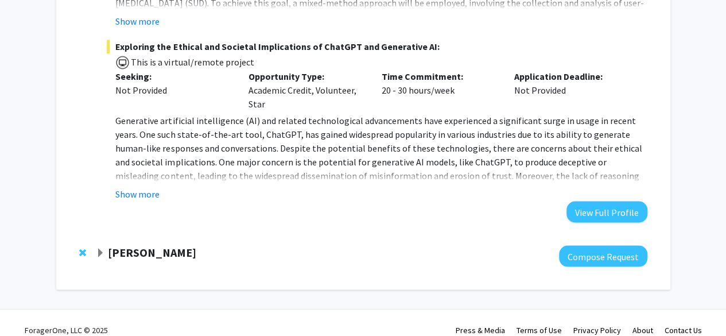
click at [142, 244] on strong "[PERSON_NAME]" at bounding box center [152, 251] width 88 height 14
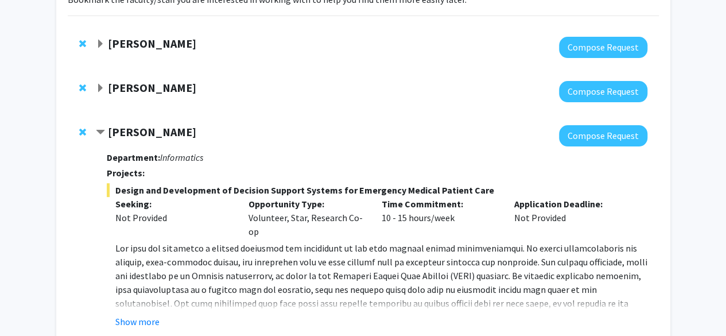
scroll to position [17, 0]
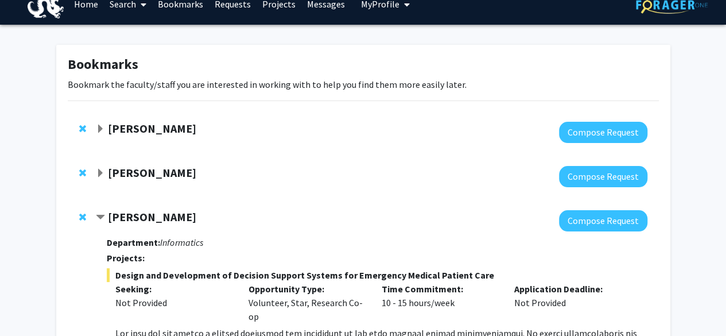
click at [107, 127] on div "[PERSON_NAME]" at bounding box center [220, 129] width 248 height 14
click at [98, 133] on span "Expand Lifeng Zhou Bookmark" at bounding box center [100, 129] width 9 height 9
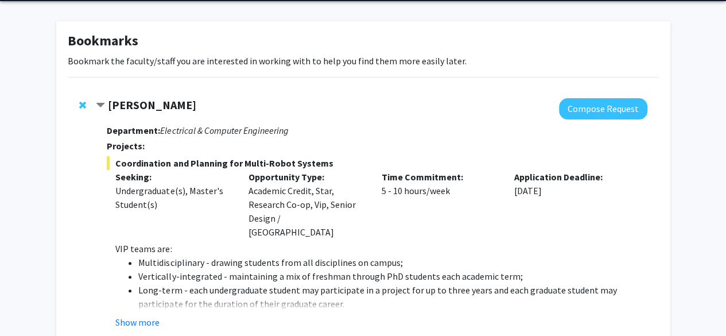
scroll to position [0, 0]
